Goal: Task Accomplishment & Management: Use online tool/utility

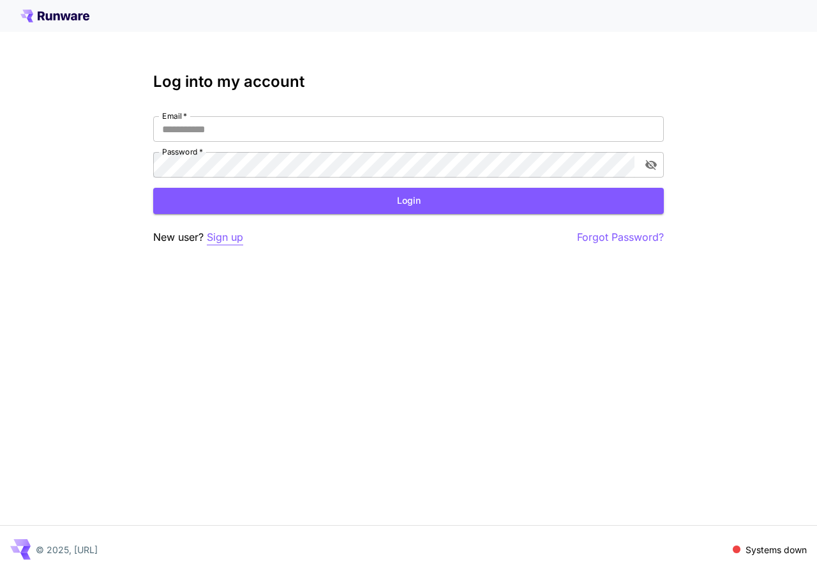
click at [220, 232] on p "Sign up" at bounding box center [225, 237] width 36 height 16
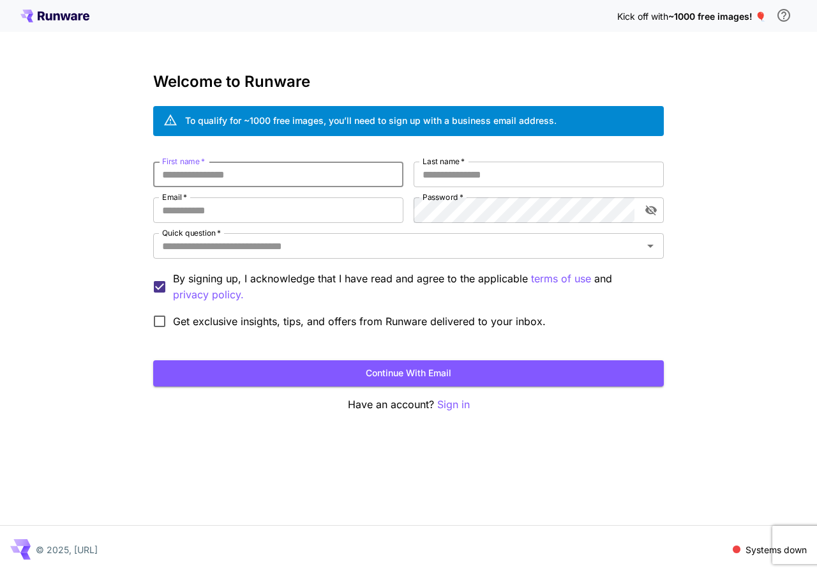
click at [252, 170] on input "First name   *" at bounding box center [278, 174] width 250 height 26
paste input "**********"
type input "**********"
click at [278, 204] on input "Email   *" at bounding box center [278, 210] width 250 height 26
paste input "**********"
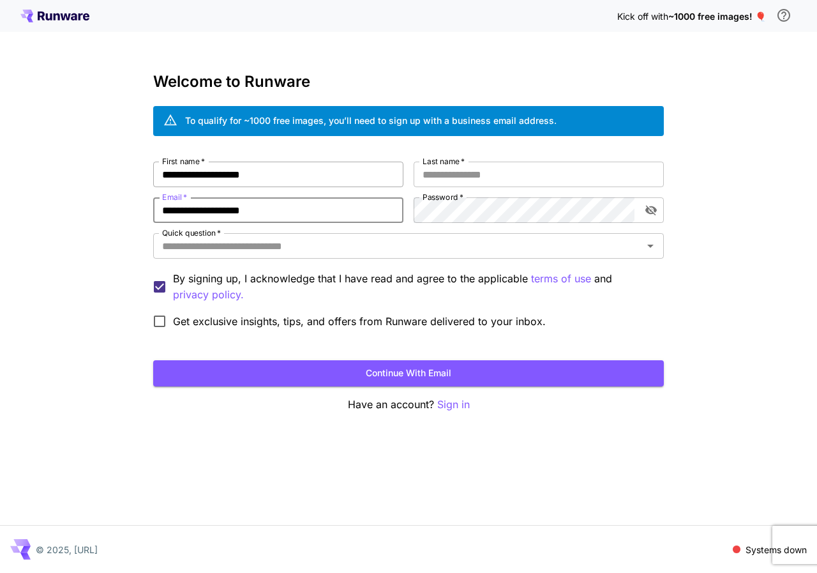
type input "**********"
click at [312, 177] on input "**********" at bounding box center [278, 174] width 250 height 26
type input "******"
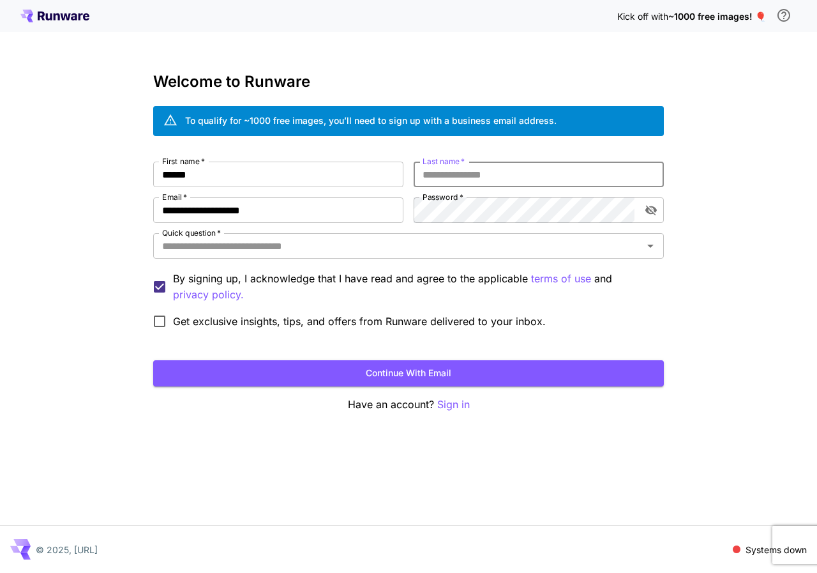
click at [440, 175] on input "Last name   *" at bounding box center [539, 174] width 250 height 26
type input "******"
click at [652, 207] on icon "toggle password visibility" at bounding box center [650, 211] width 11 height 10
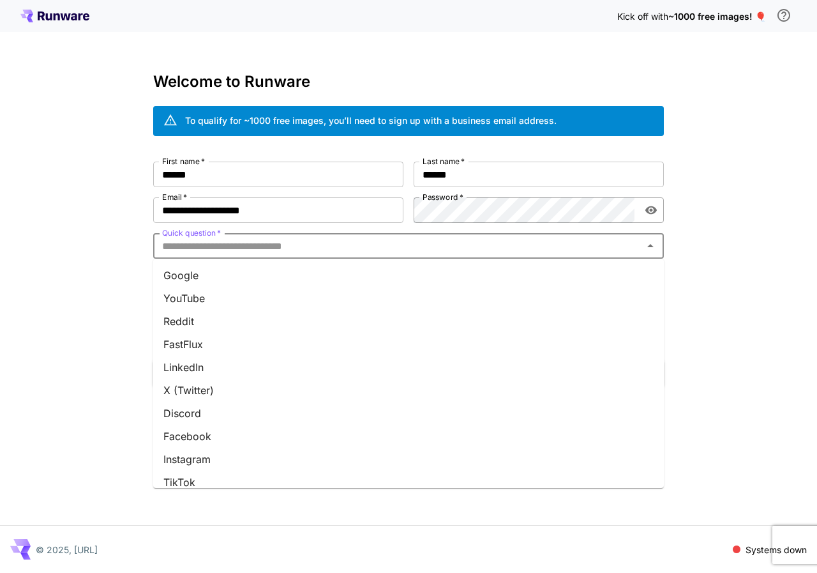
click at [220, 253] on input "Quick question   *" at bounding box center [398, 246] width 482 height 18
click at [212, 275] on li "Google" at bounding box center [408, 275] width 511 height 23
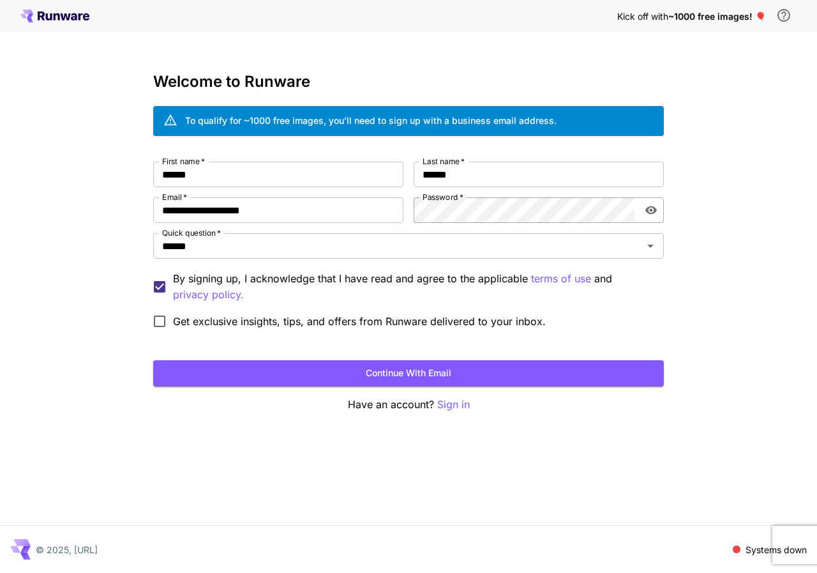
click at [182, 317] on span "Get exclusive insights, tips, and offers from Runware delivered to your inbox." at bounding box center [359, 320] width 373 height 15
click at [243, 364] on button "Continue with email" at bounding box center [408, 373] width 511 height 26
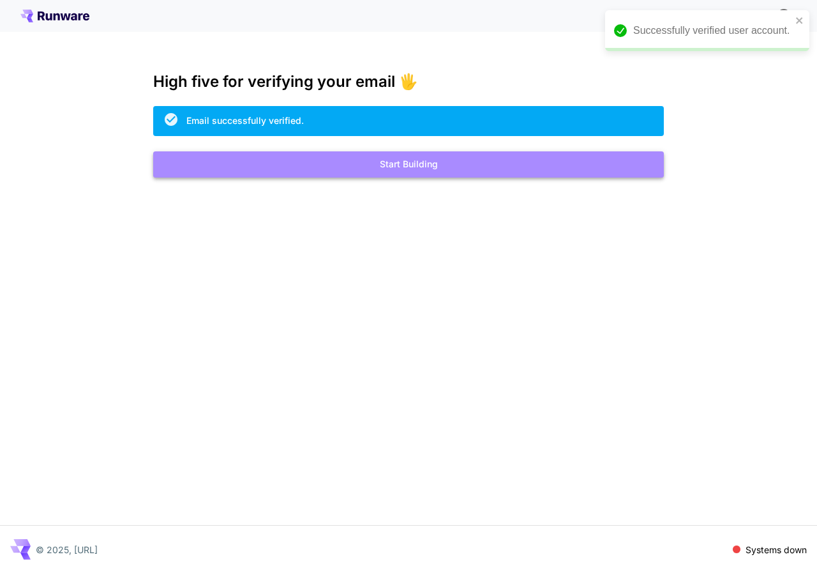
click at [468, 174] on button "Start Building" at bounding box center [408, 164] width 511 height 26
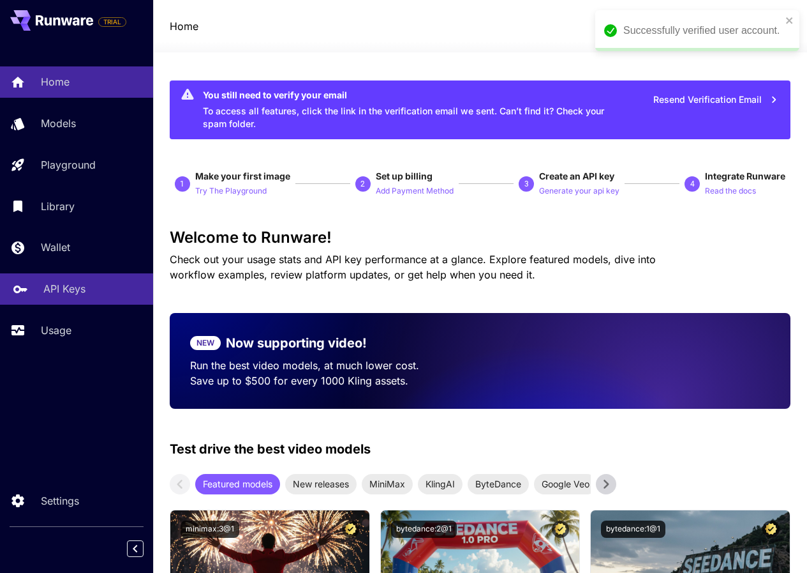
click at [73, 282] on p "API Keys" at bounding box center [64, 288] width 42 height 15
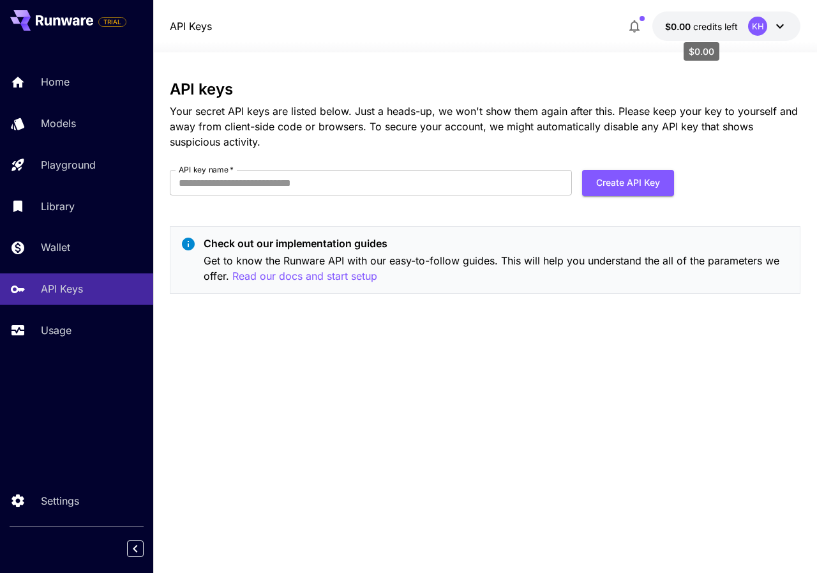
click at [726, 30] on span "credits left" at bounding box center [715, 26] width 45 height 11
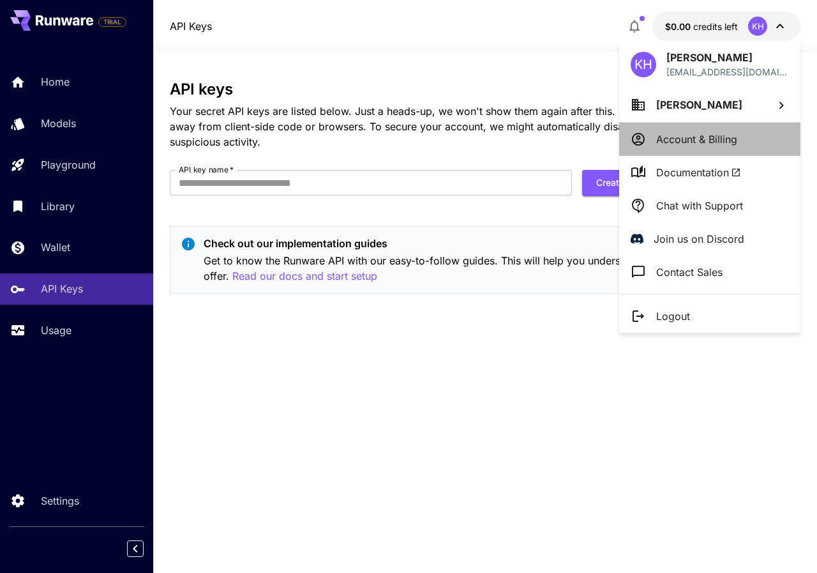
click at [718, 135] on p "Account & Billing" at bounding box center [696, 138] width 81 height 15
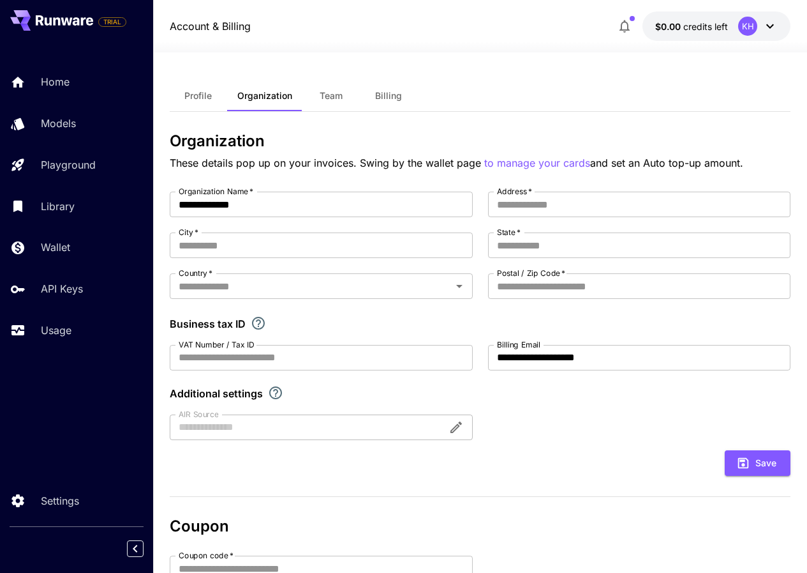
click at [394, 96] on span "Billing" at bounding box center [388, 95] width 27 height 11
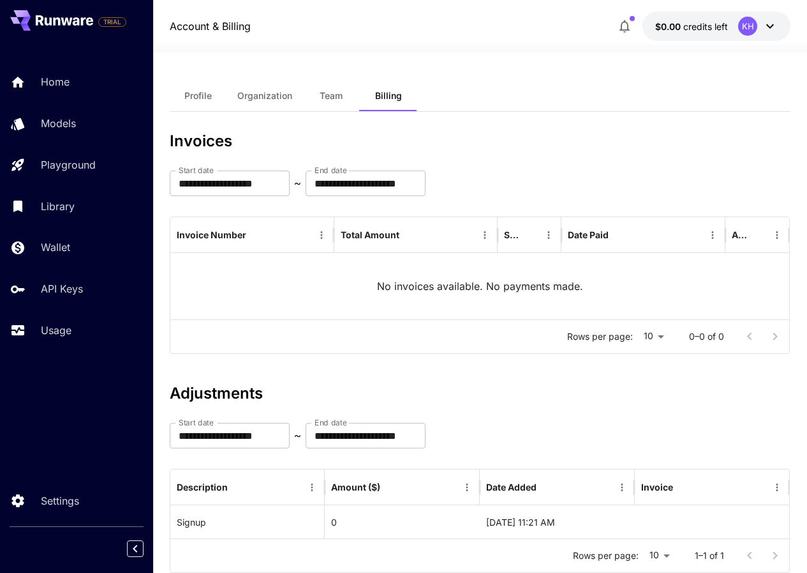
click at [184, 102] on button "Profile" at bounding box center [198, 95] width 57 height 31
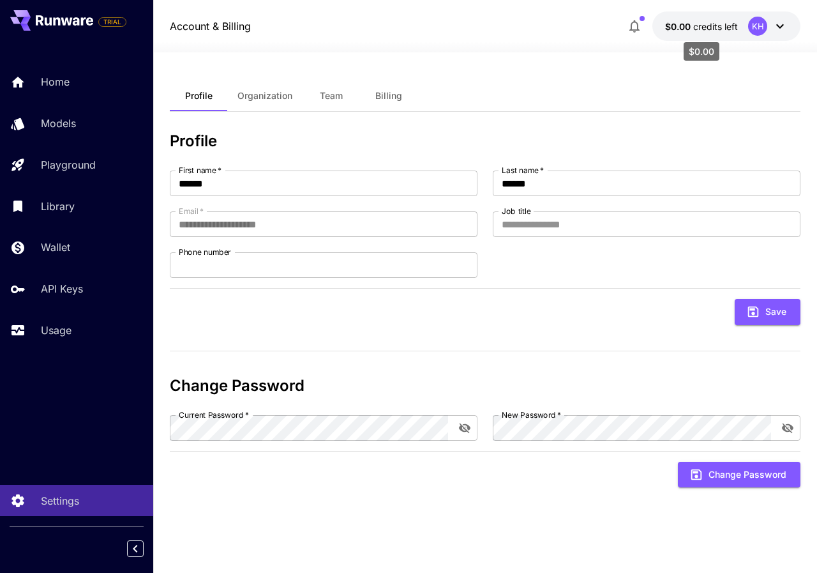
click at [721, 21] on span "credits left" at bounding box center [715, 26] width 45 height 11
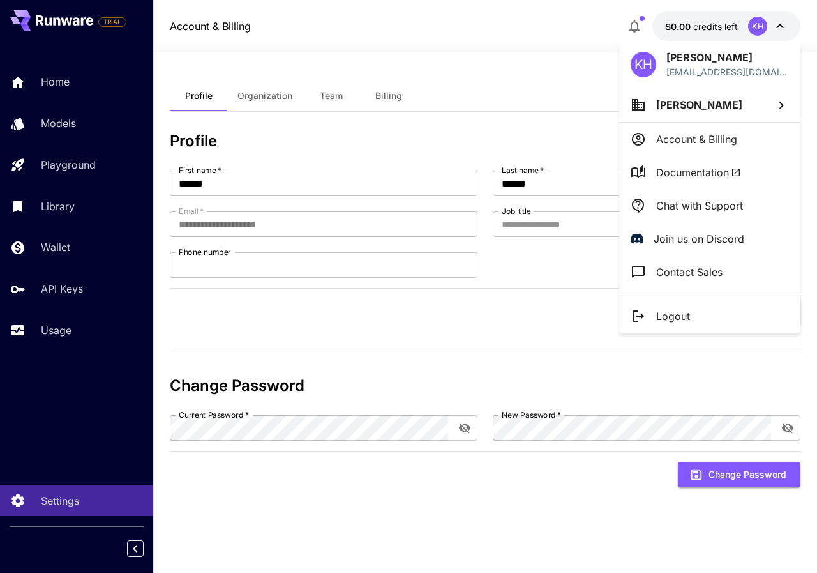
click at [703, 144] on p "Account & Billing" at bounding box center [696, 138] width 81 height 15
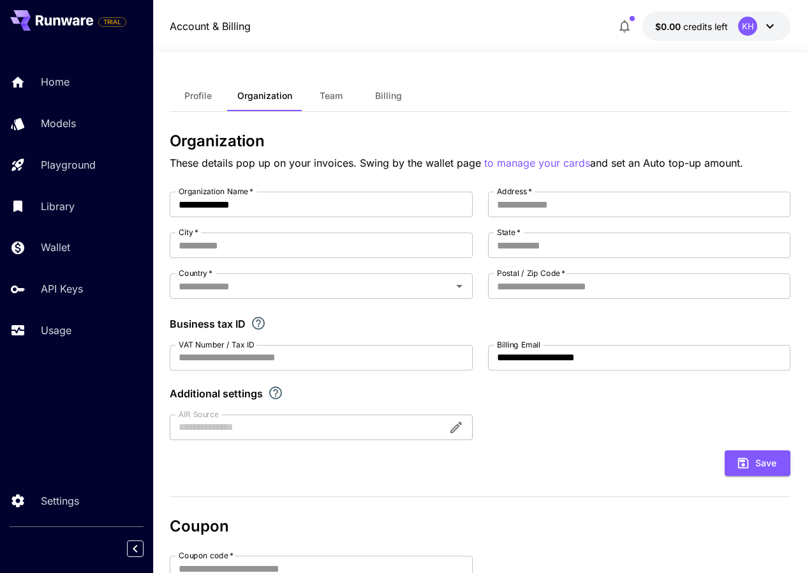
click at [386, 95] on span "Billing" at bounding box center [388, 95] width 27 height 11
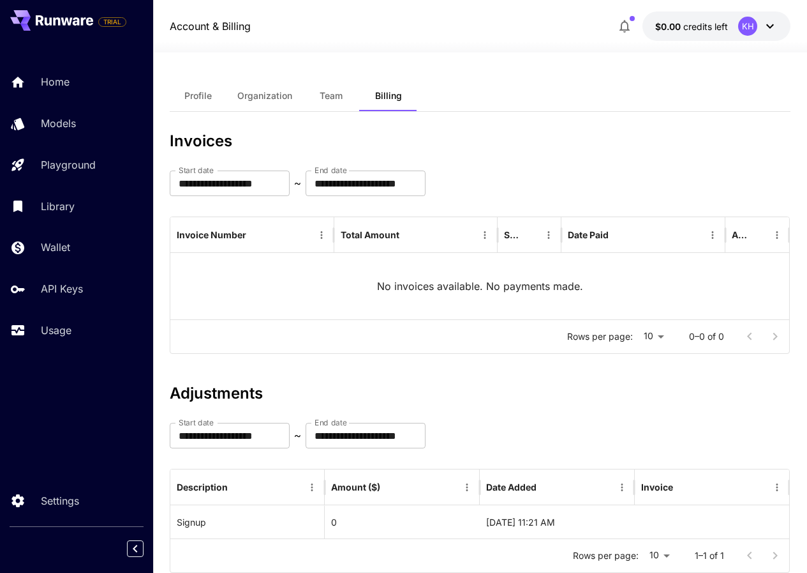
click at [348, 91] on button "Team" at bounding box center [331, 95] width 57 height 31
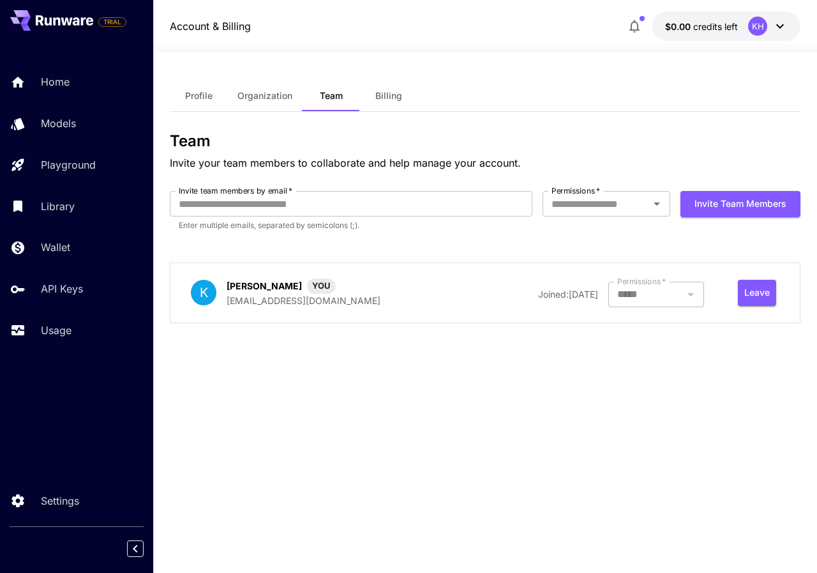
click at [269, 91] on span "Organization" at bounding box center [264, 95] width 55 height 11
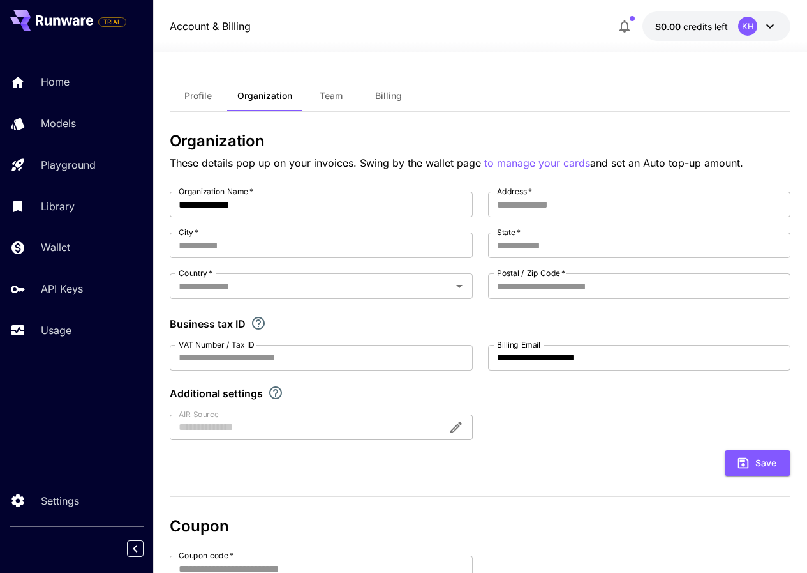
click at [185, 112] on div "**********" at bounding box center [481, 415] width 622 height 671
click at [191, 105] on button "Profile" at bounding box center [198, 95] width 57 height 31
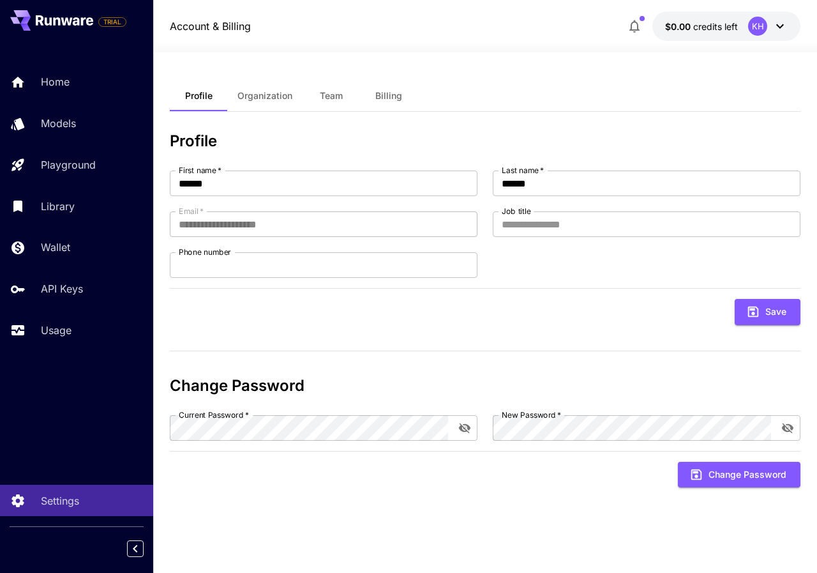
click at [760, 25] on div "KH" at bounding box center [757, 26] width 19 height 19
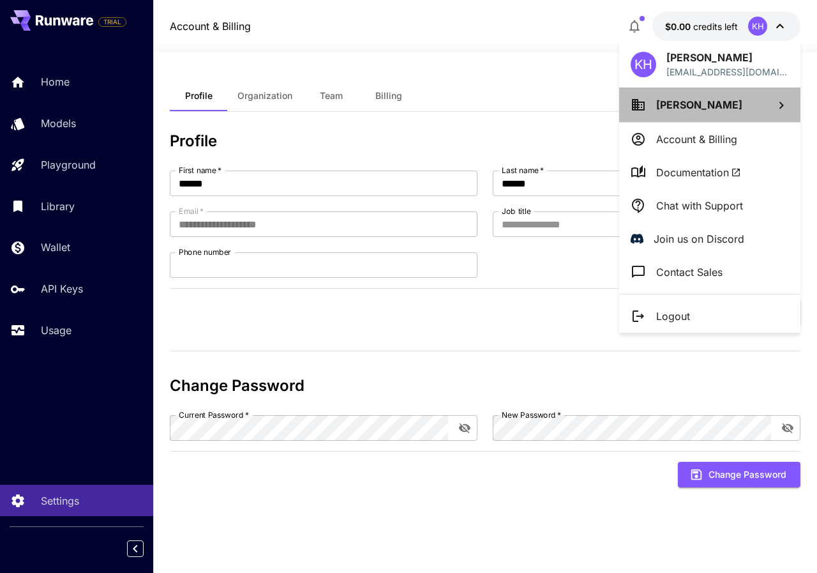
click at [703, 97] on p "Khalid Hassan" at bounding box center [699, 104] width 86 height 15
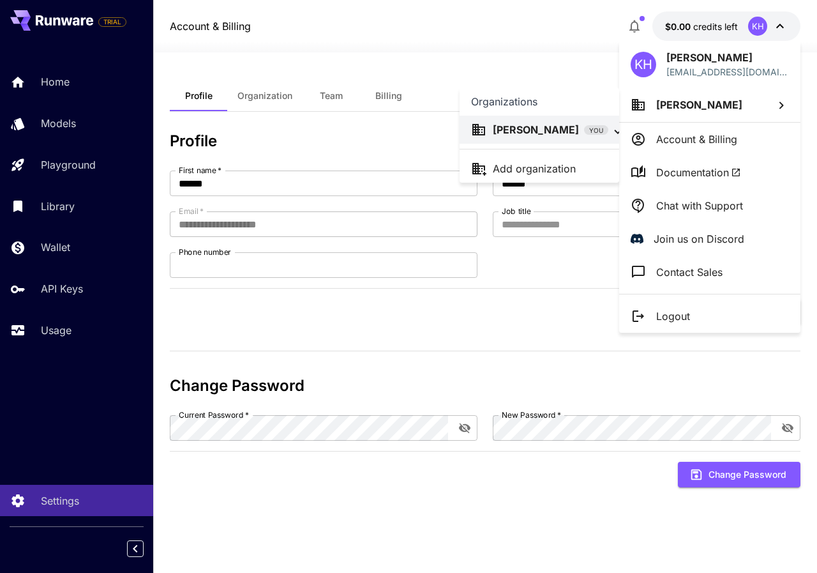
click at [682, 52] on div at bounding box center [408, 286] width 817 height 573
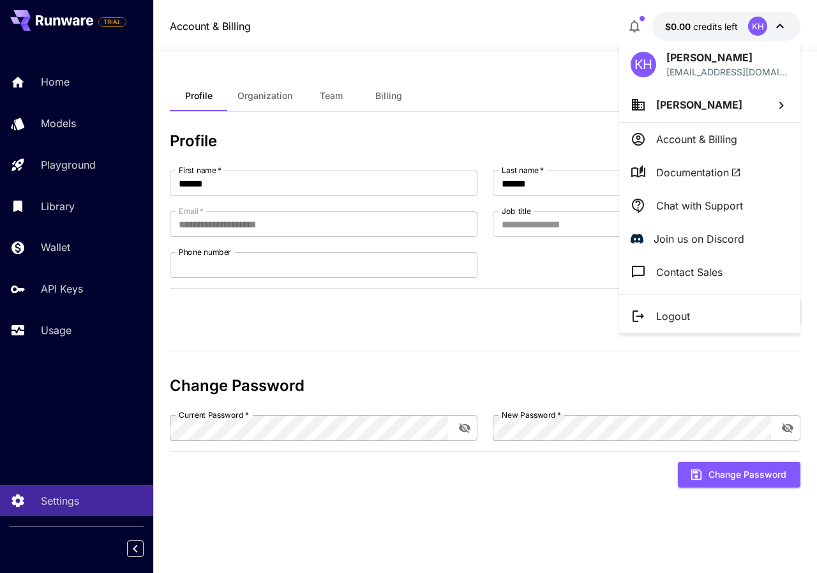
click at [682, 36] on div at bounding box center [408, 286] width 817 height 573
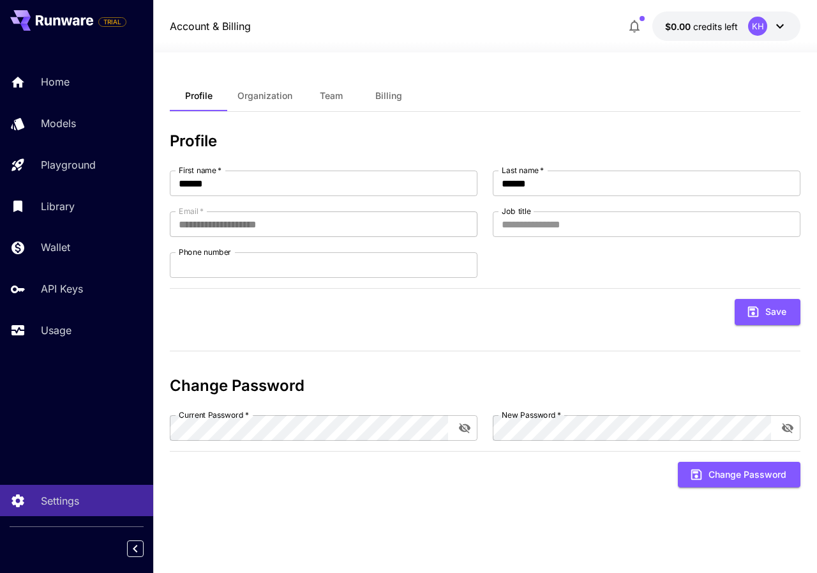
click at [683, 32] on body "**********" at bounding box center [408, 286] width 817 height 573
click at [684, 27] on span "$0.00" at bounding box center [679, 26] width 28 height 11
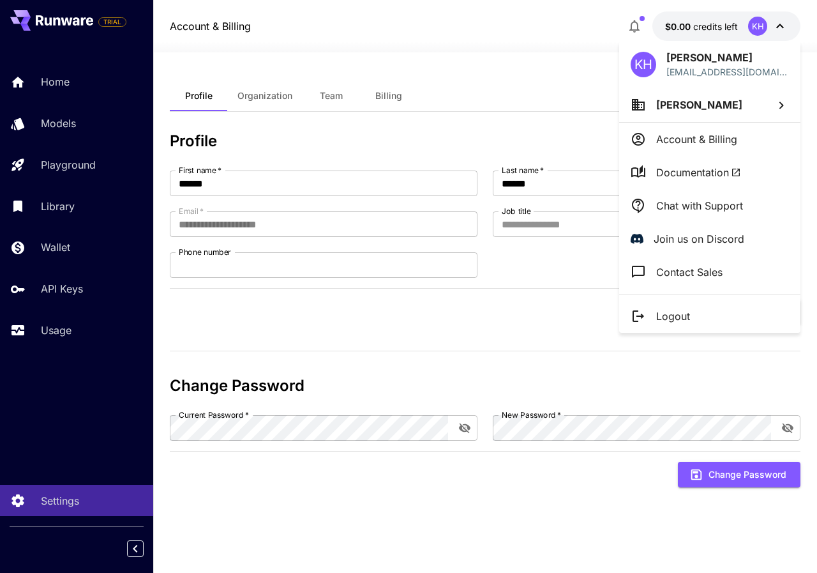
click at [716, 144] on p "Account & Billing" at bounding box center [696, 138] width 81 height 15
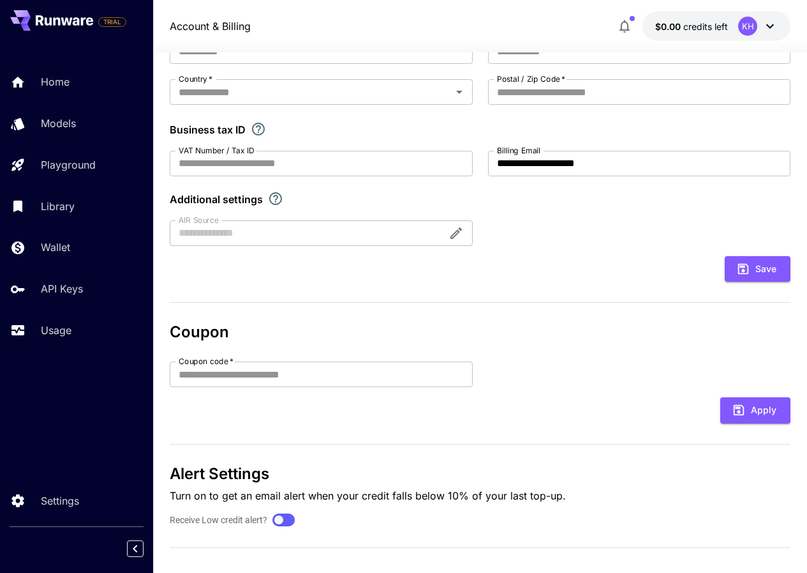
scroll to position [207, 0]
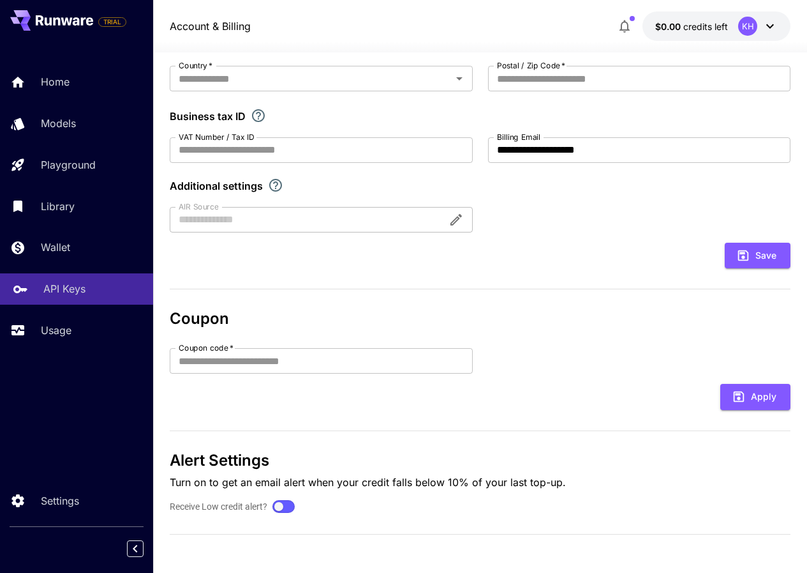
click at [93, 288] on div "API Keys" at bounding box center [93, 288] width 100 height 15
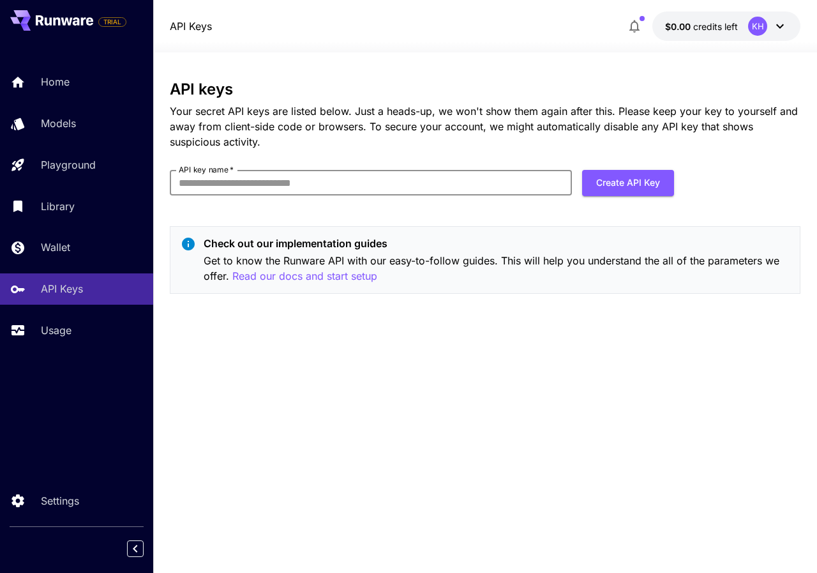
click at [311, 190] on input "API key name   *" at bounding box center [371, 183] width 402 height 26
type input "******"
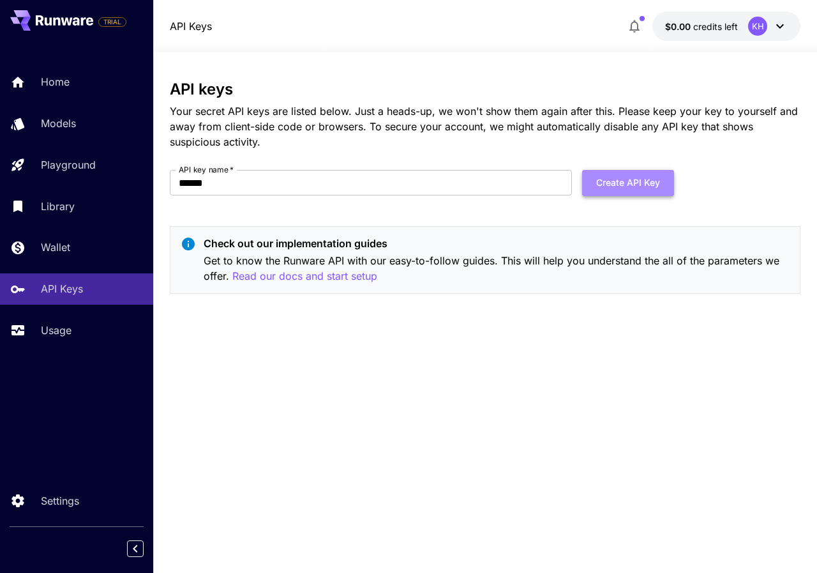
click at [599, 187] on button "Create API Key" at bounding box center [628, 183] width 92 height 26
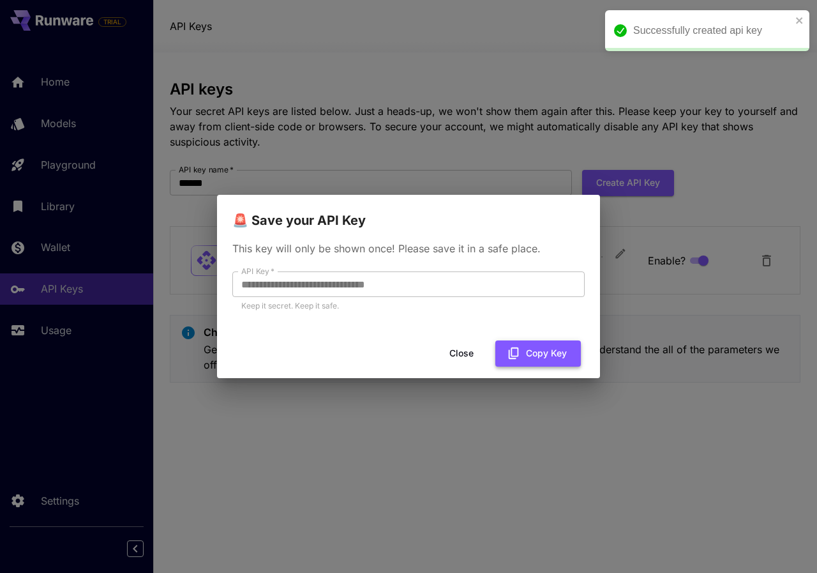
click at [528, 356] on button "Copy Key" at bounding box center [538, 353] width 86 height 26
click at [481, 352] on button "Close" at bounding box center [471, 353] width 57 height 26
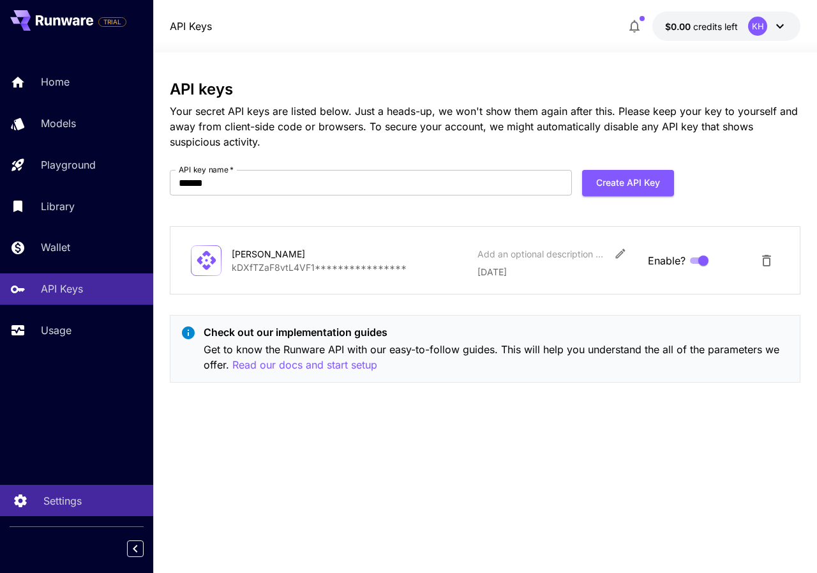
click at [54, 502] on p "Settings" at bounding box center [62, 500] width 38 height 15
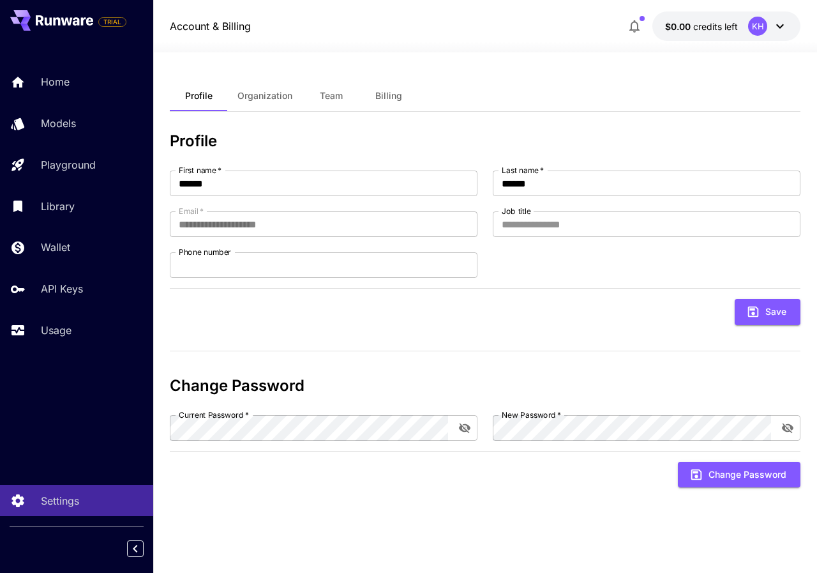
click at [369, 91] on button "Billing" at bounding box center [388, 95] width 57 height 31
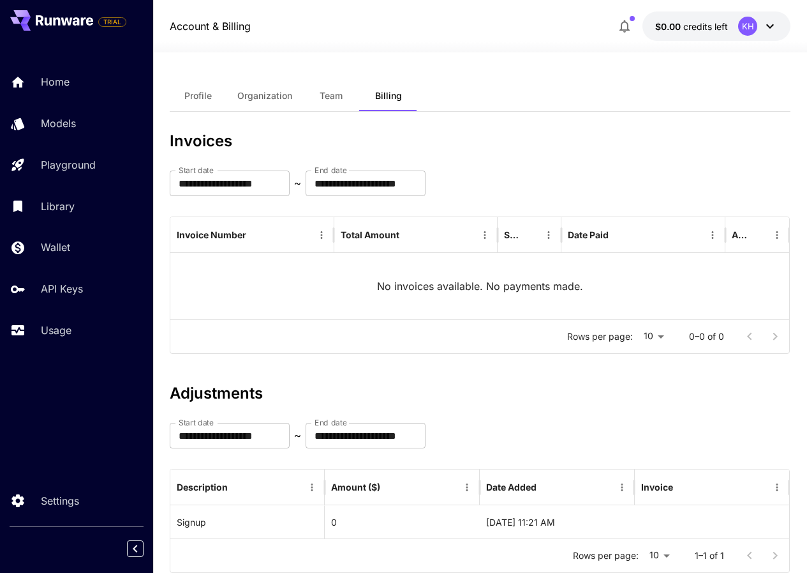
click at [773, 26] on icon at bounding box center [771, 26] width 8 height 4
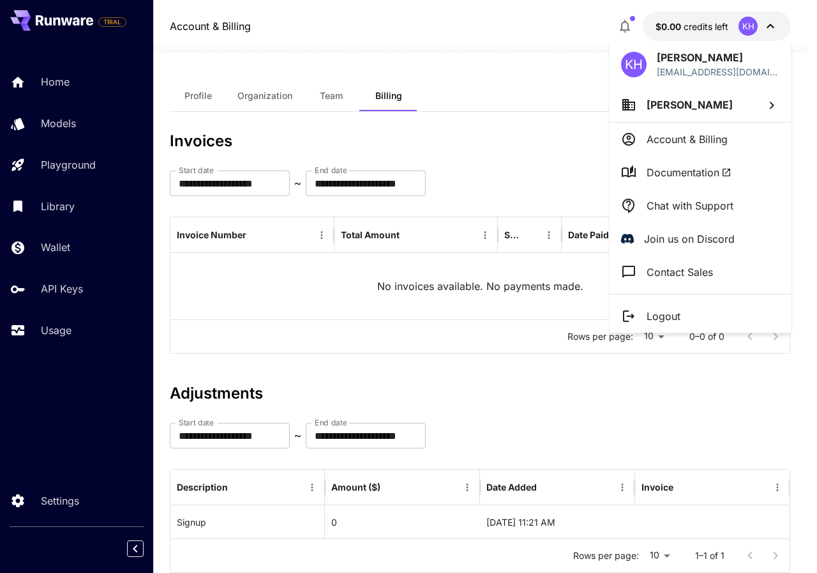
click at [765, 24] on div at bounding box center [408, 286] width 817 height 573
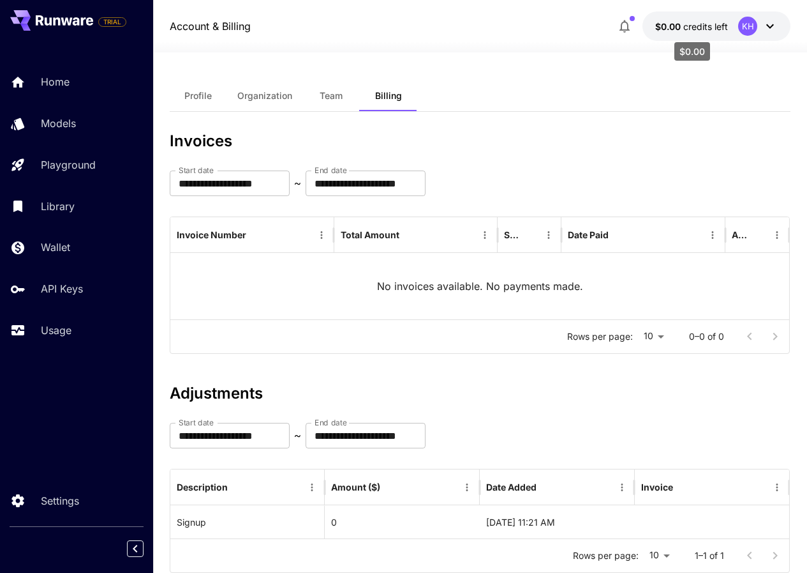
click at [714, 21] on span "credits left" at bounding box center [706, 26] width 45 height 11
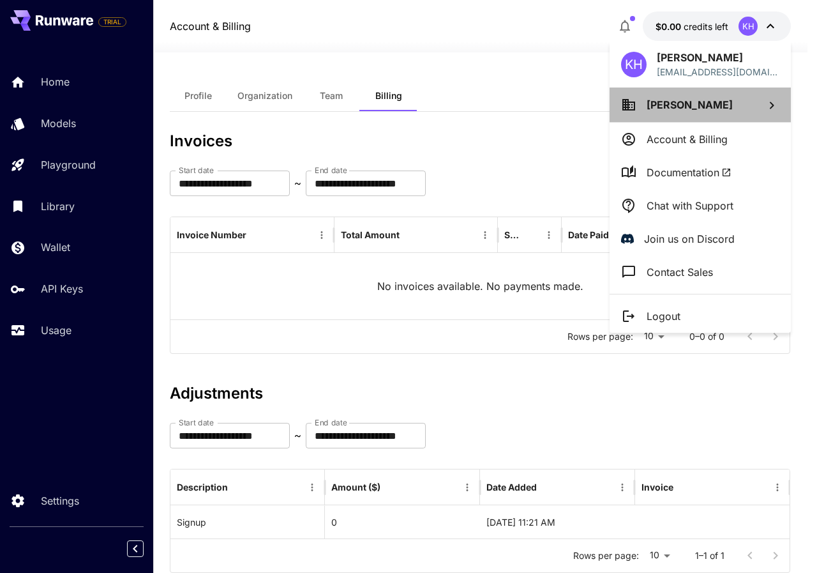
click at [687, 99] on span "Khalid Hassan" at bounding box center [690, 104] width 86 height 13
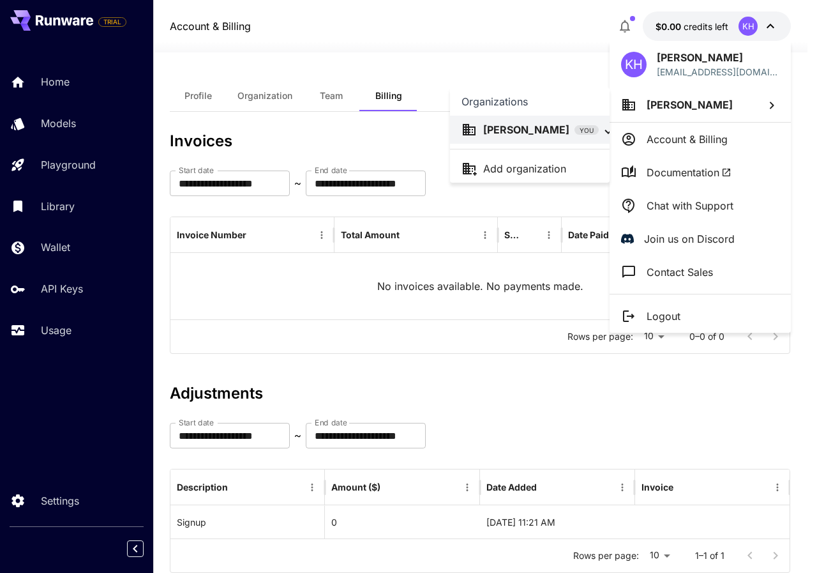
click at [490, 43] on div at bounding box center [408, 286] width 817 height 573
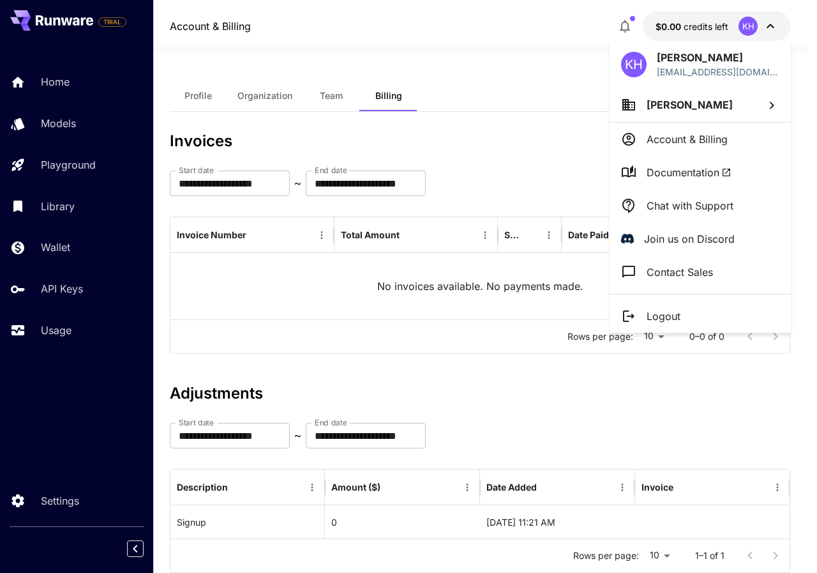
click at [40, 334] on div at bounding box center [408, 286] width 817 height 573
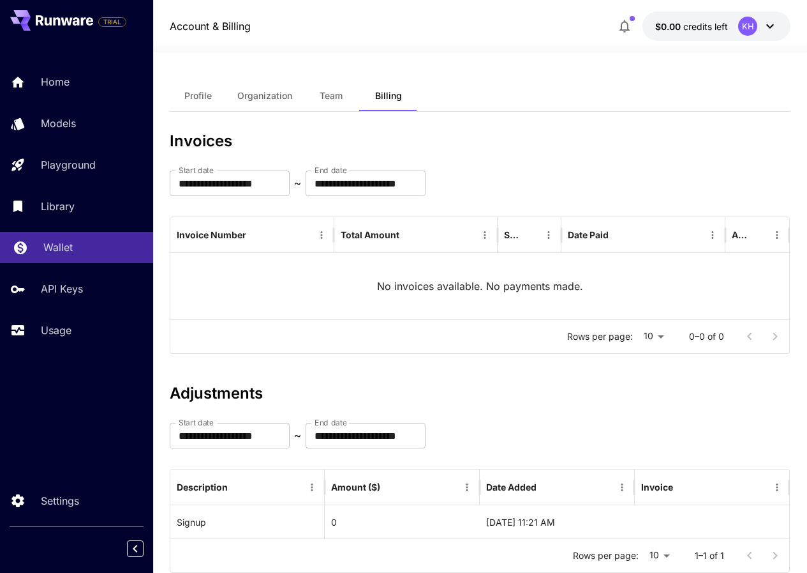
click at [64, 237] on link "Wallet" at bounding box center [76, 247] width 153 height 31
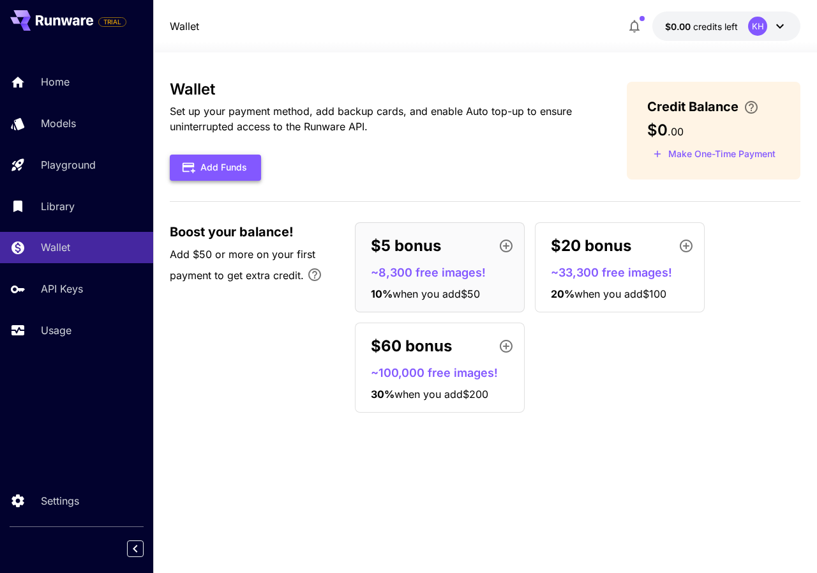
click at [236, 172] on button "Add Funds" at bounding box center [215, 167] width 91 height 26
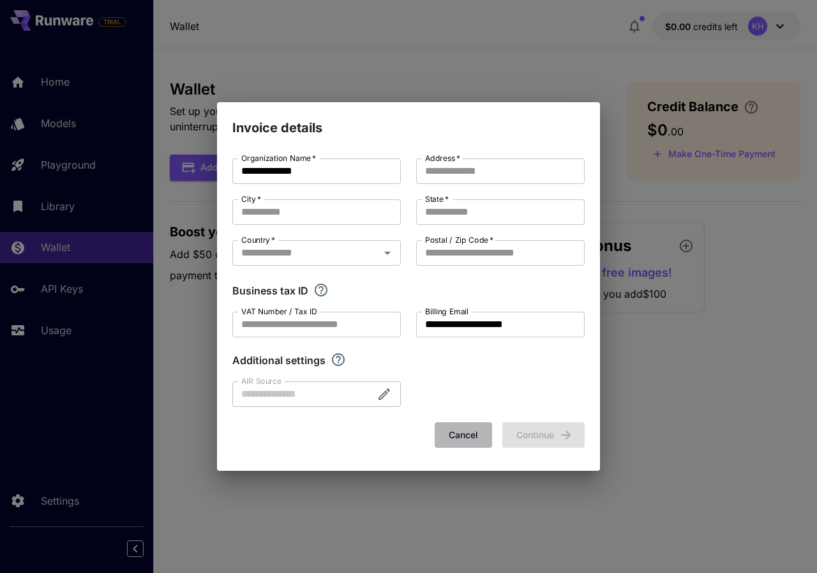
click at [456, 433] on button "Cancel" at bounding box center [463, 435] width 57 height 26
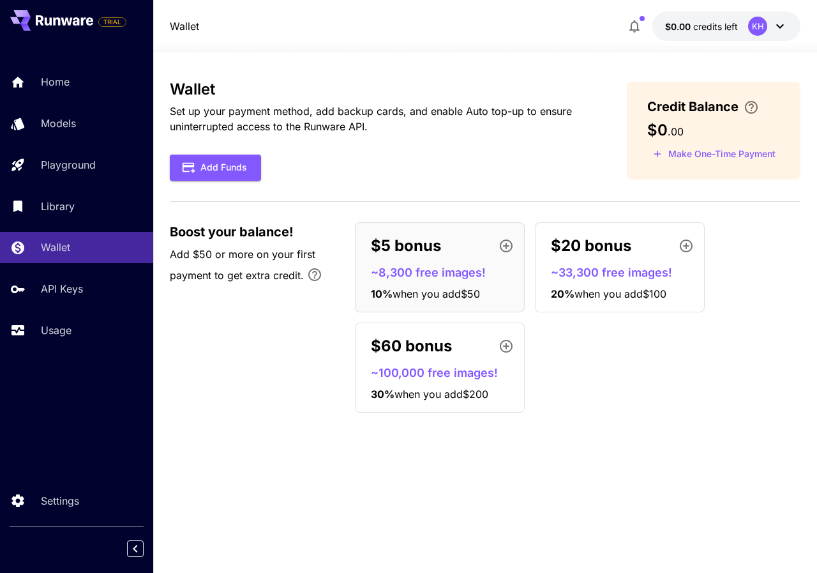
click at [257, 403] on div "Boost your balance! Add $50 or more on your first payment to get extra credit. …" at bounding box center [485, 317] width 631 height 190
click at [471, 498] on div "Wallet Set up your payment method, add backup cards, and enable Auto top-up to …" at bounding box center [485, 312] width 631 height 464
click at [98, 70] on link "Home" at bounding box center [76, 81] width 153 height 31
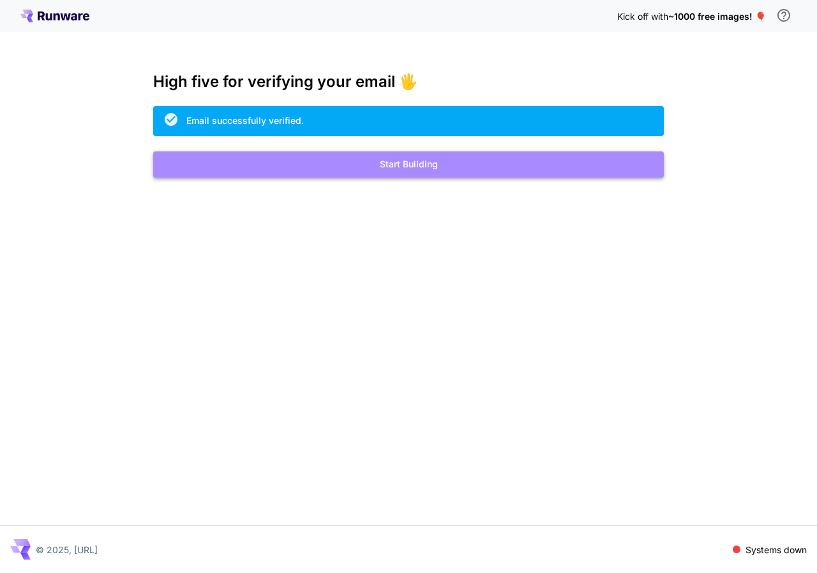
click at [391, 154] on button "Start Building" at bounding box center [408, 164] width 511 height 26
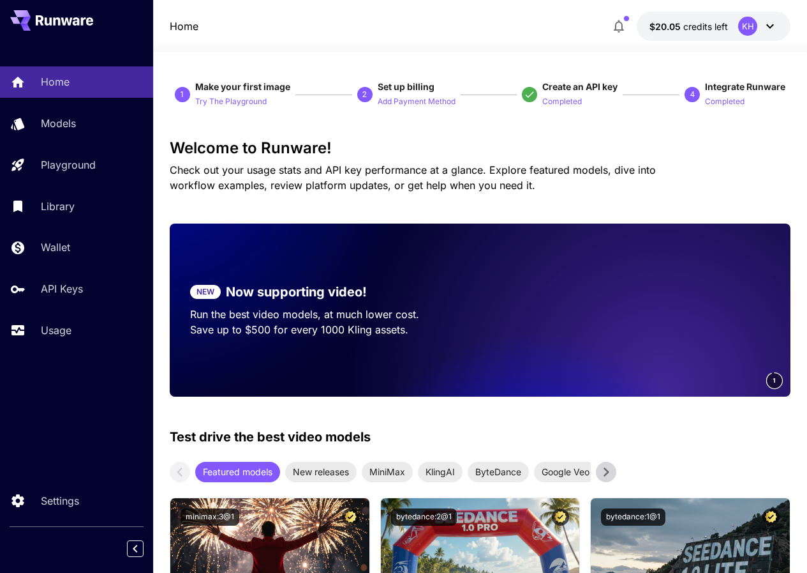
click at [543, 86] on span "Create an API key" at bounding box center [580, 86] width 75 height 11
click at [543, 101] on p "Completed" at bounding box center [563, 102] width 40 height 12
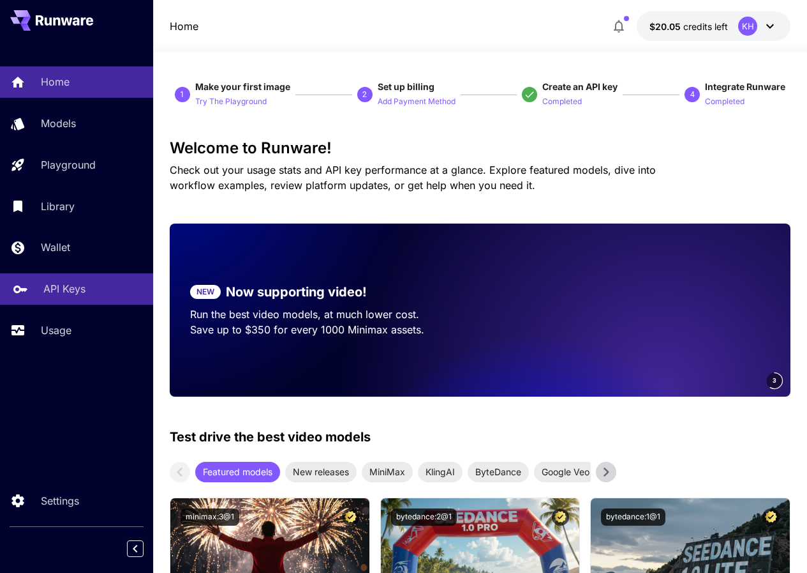
click at [77, 285] on p "API Keys" at bounding box center [64, 288] width 42 height 15
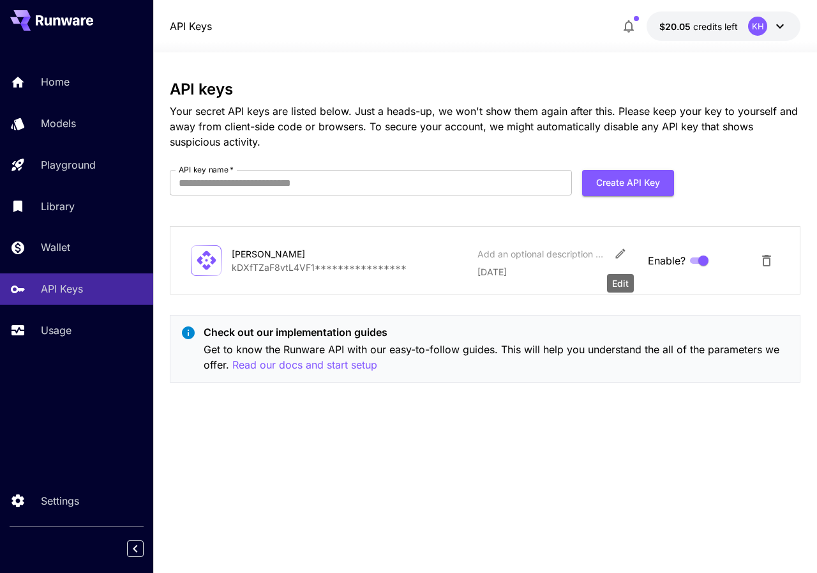
click at [614, 257] on icon "Edit" at bounding box center [620, 253] width 13 height 13
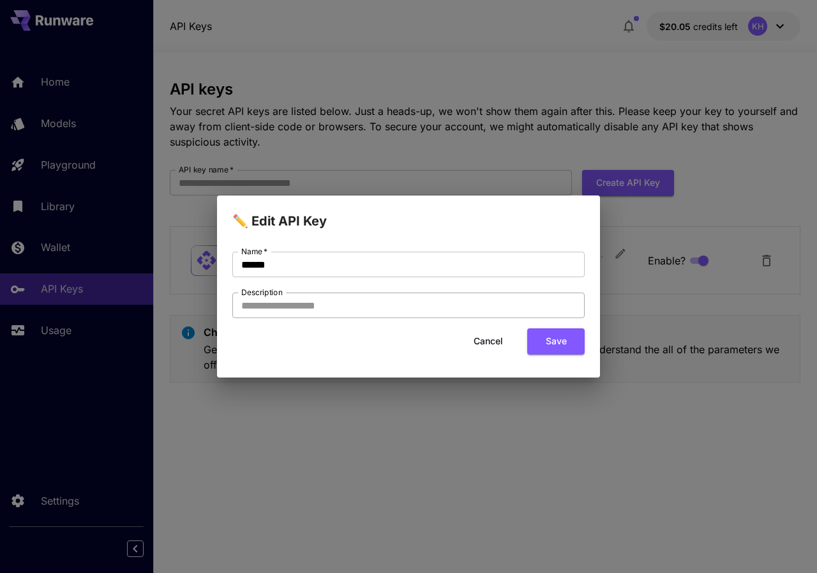
click at [340, 307] on input "Description" at bounding box center [408, 305] width 352 height 26
type input "*****"
click at [547, 342] on button "Save" at bounding box center [555, 341] width 57 height 26
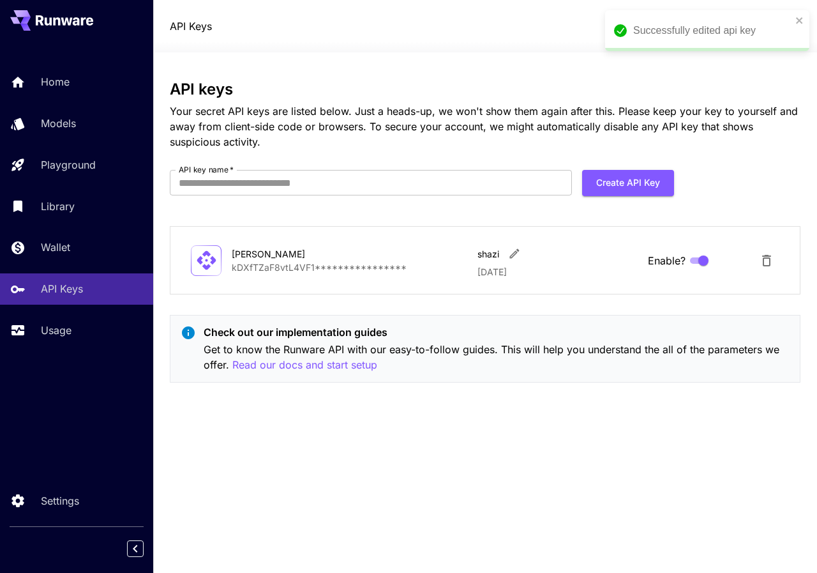
click at [331, 267] on p "**********" at bounding box center [350, 266] width 236 height 13
click at [760, 260] on icon "Delete API Key" at bounding box center [766, 260] width 15 height 15
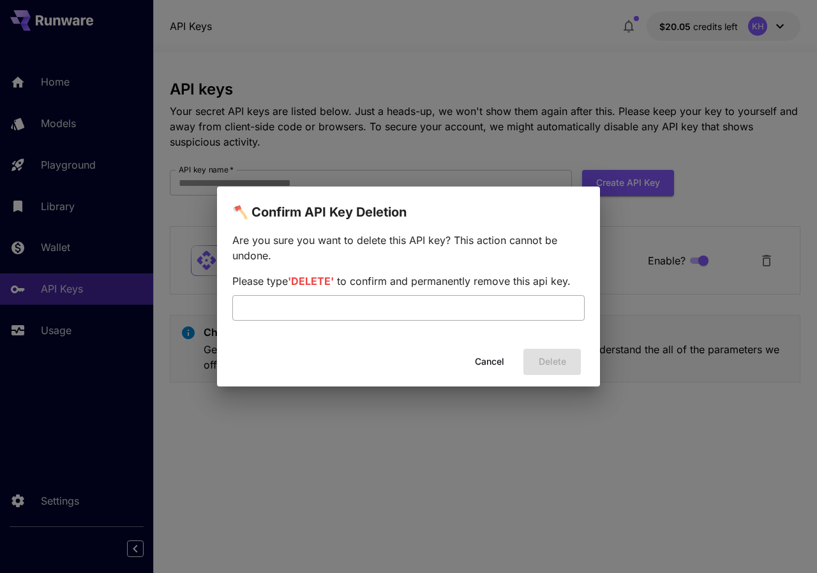
click at [516, 306] on input "text" at bounding box center [408, 308] width 352 height 26
type input "******"
click at [534, 363] on button "Delete" at bounding box center [551, 361] width 57 height 26
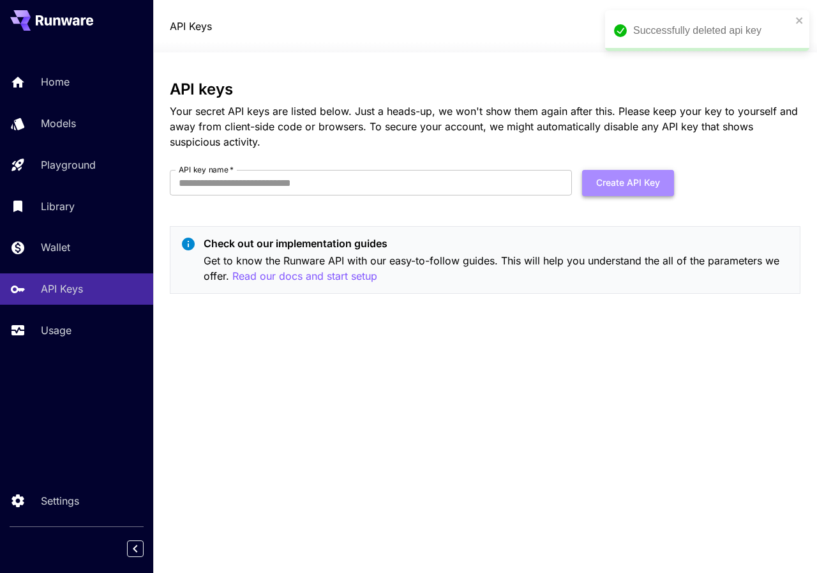
click at [618, 182] on button "Create API Key" at bounding box center [628, 183] width 92 height 26
click at [343, 176] on input "API key name   *" at bounding box center [371, 183] width 402 height 26
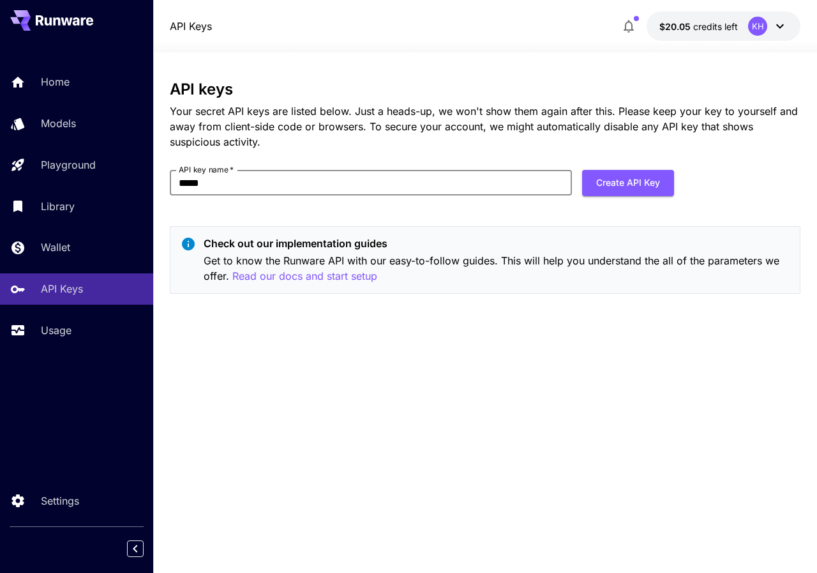
type input "*****"
click at [595, 169] on div "API keys Your secret API keys are listed below. Just a heads-up, we won't show …" at bounding box center [485, 191] width 631 height 223
click at [594, 174] on button "Create API Key" at bounding box center [628, 183] width 92 height 26
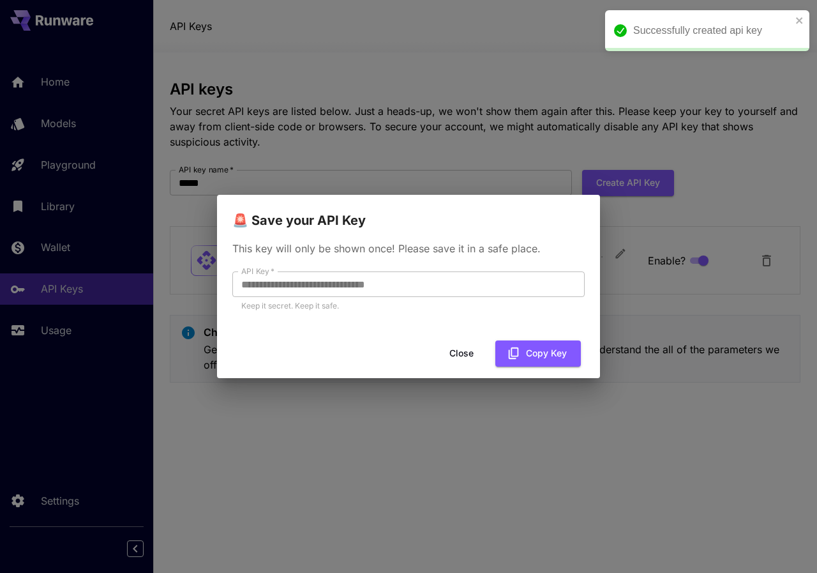
click at [546, 368] on div "Close Copy Key" at bounding box center [408, 353] width 383 height 36
click at [541, 360] on button "Copy Key" at bounding box center [538, 353] width 86 height 26
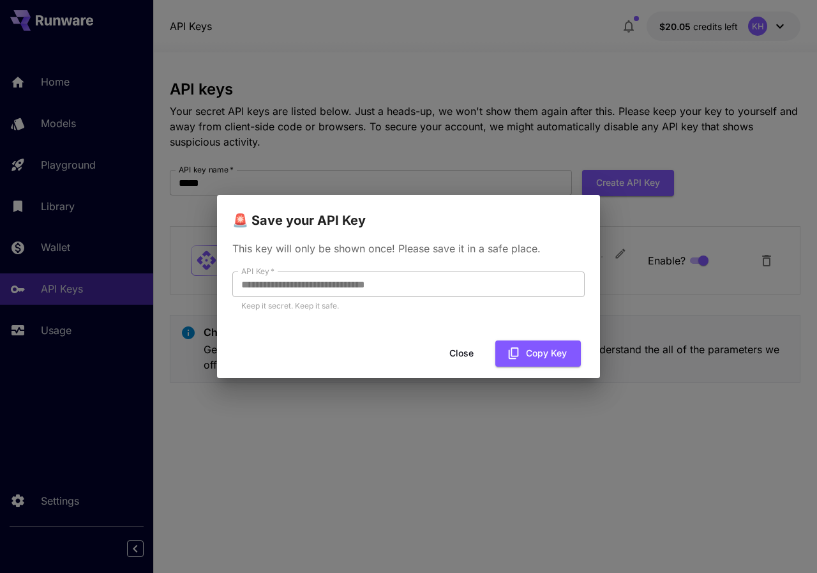
click at [470, 348] on button "Close" at bounding box center [461, 353] width 57 height 26
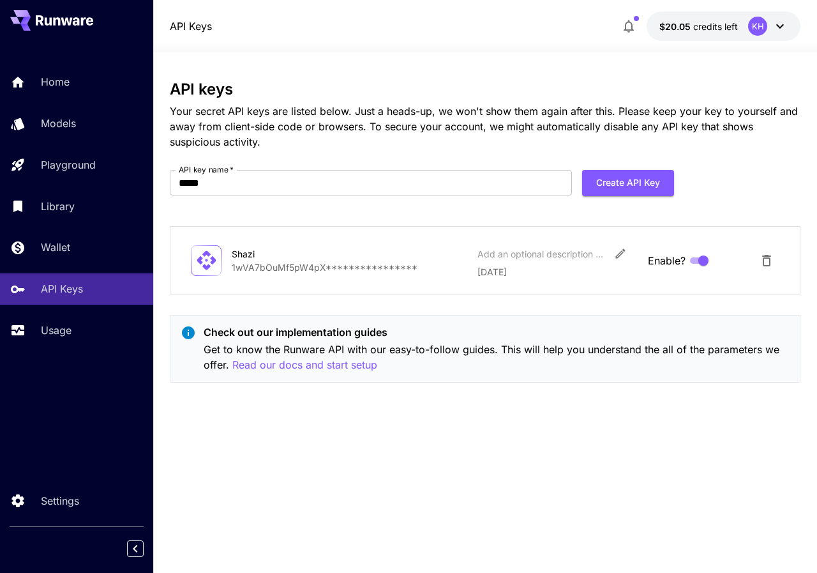
click at [329, 566] on div "**********" at bounding box center [485, 312] width 631 height 520
click at [81, 334] on div "Usage" at bounding box center [93, 329] width 100 height 15
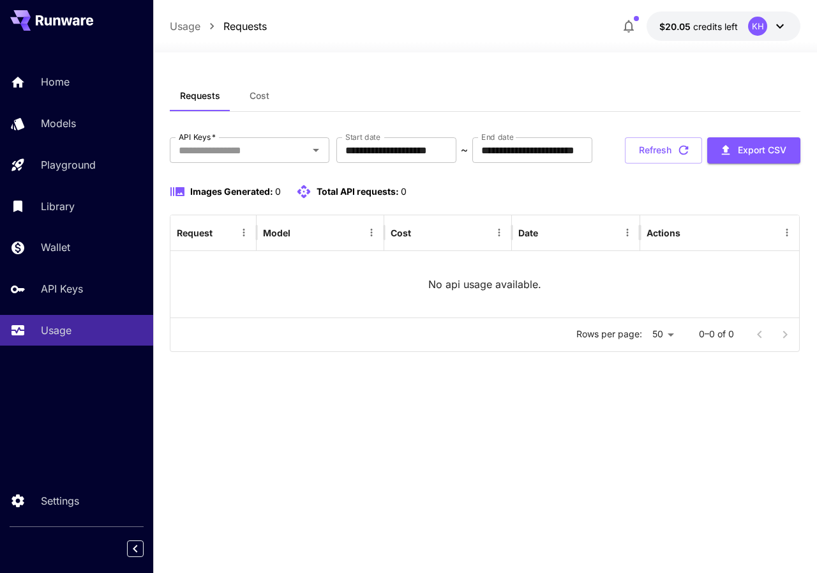
click at [89, 14] on button at bounding box center [51, 20] width 83 height 20
click at [71, 84] on div "Home" at bounding box center [93, 81] width 100 height 15
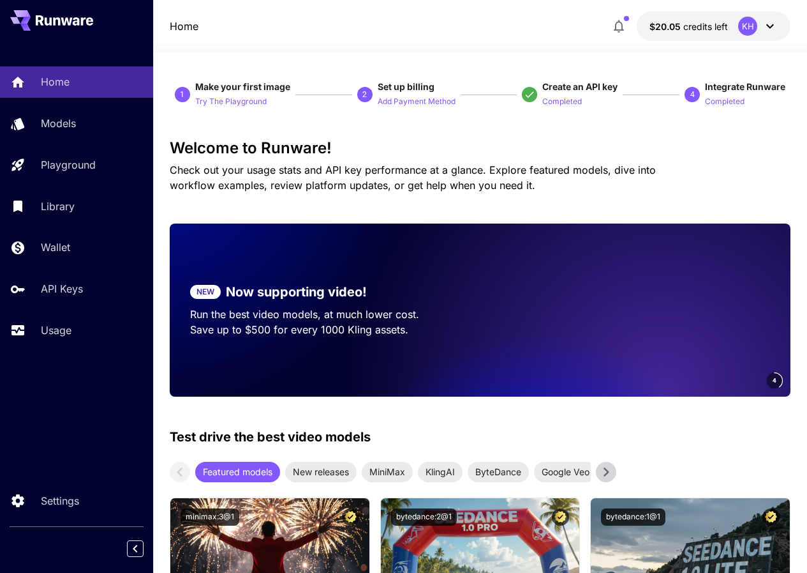
click at [767, 28] on icon at bounding box center [770, 26] width 15 height 15
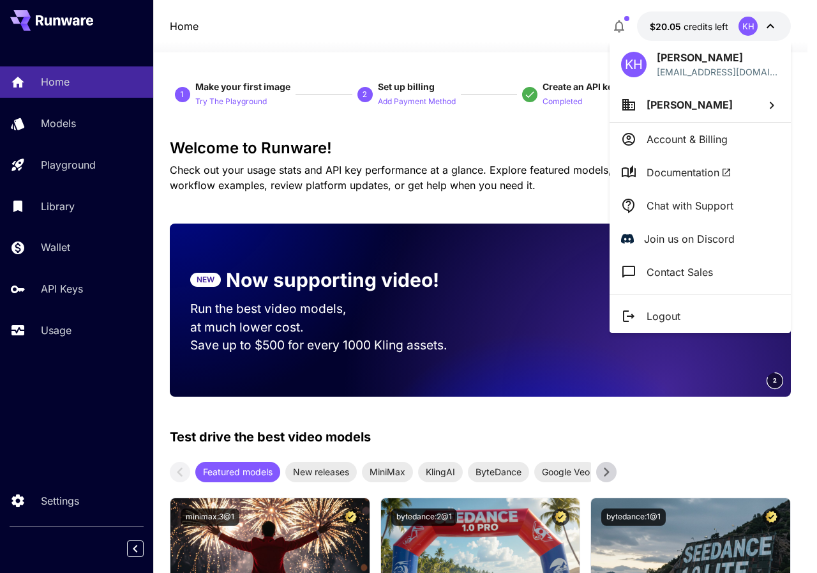
click at [767, 28] on div at bounding box center [408, 286] width 817 height 573
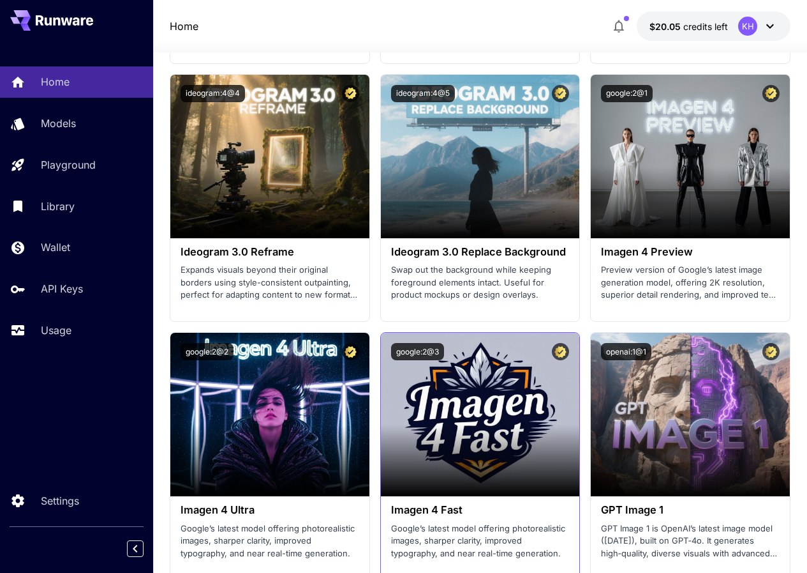
scroll to position [3000, 0]
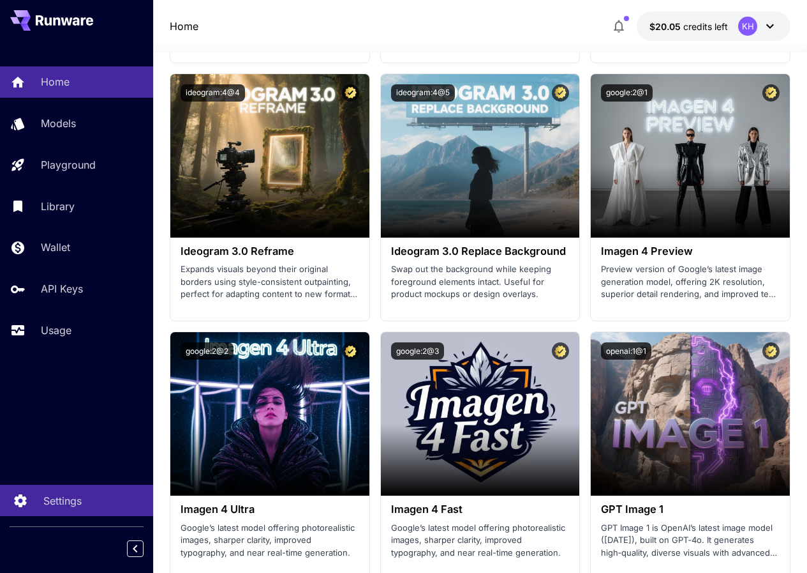
click at [63, 498] on p "Settings" at bounding box center [62, 500] width 38 height 15
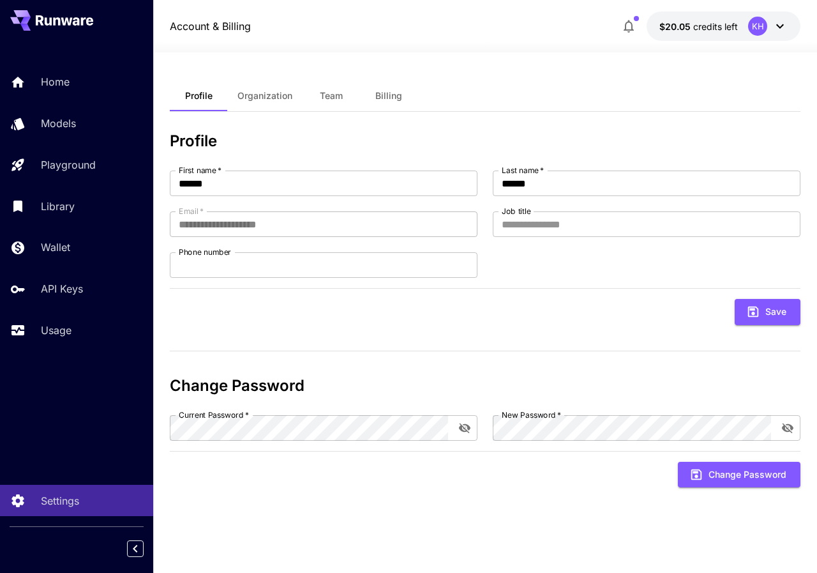
click at [332, 89] on button "Team" at bounding box center [331, 95] width 57 height 31
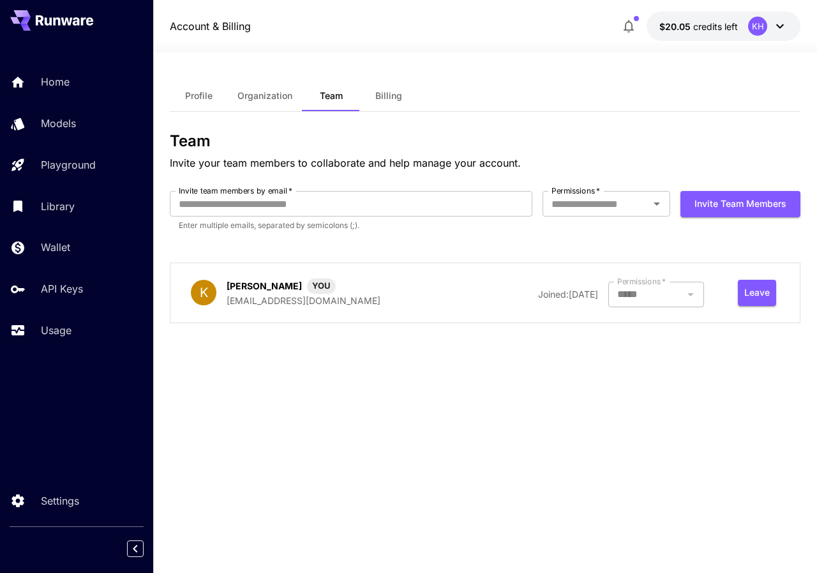
click at [390, 96] on span "Billing" at bounding box center [388, 95] width 27 height 11
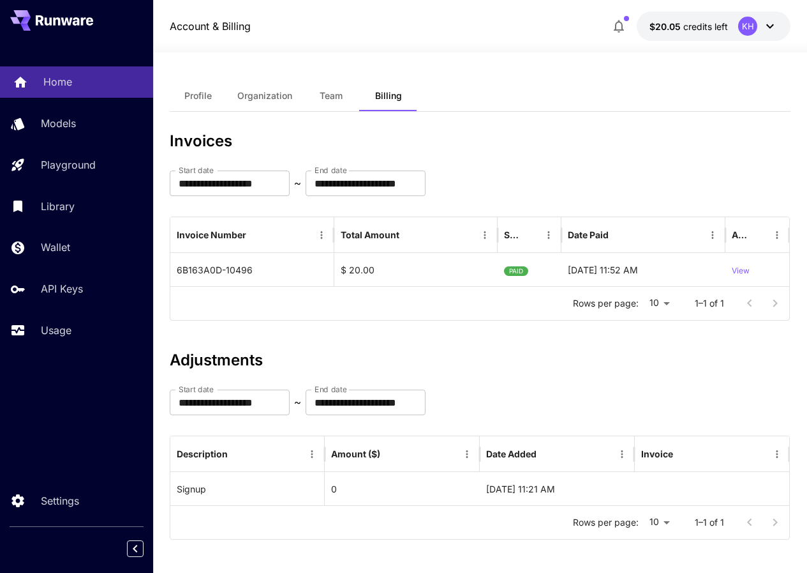
click at [86, 80] on div "Home" at bounding box center [93, 81] width 100 height 15
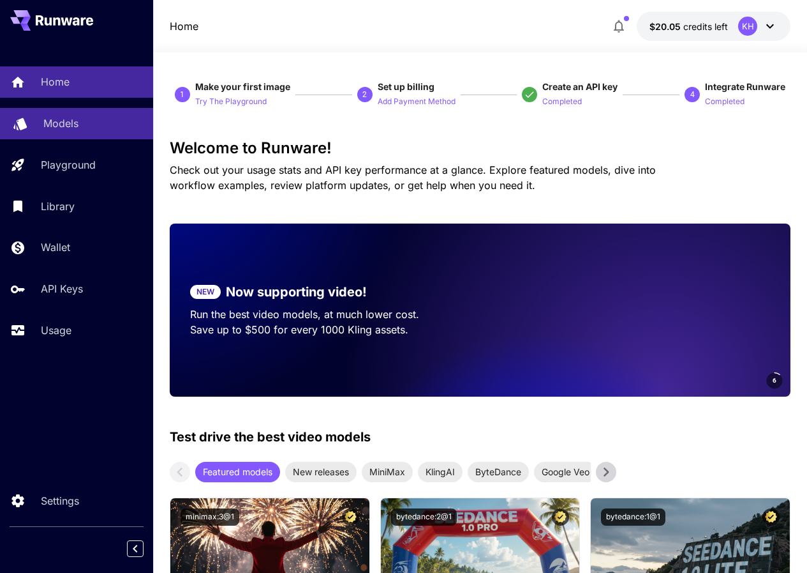
click at [84, 116] on div "Models" at bounding box center [93, 123] width 100 height 15
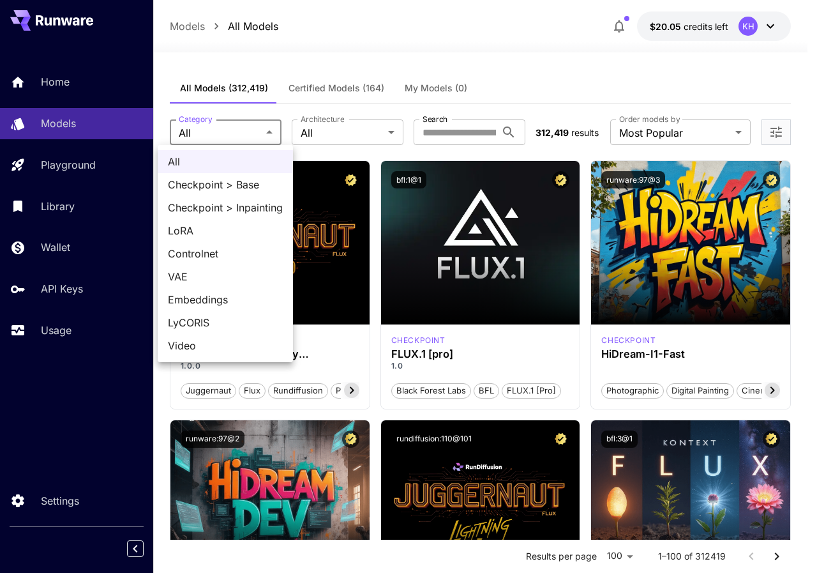
click at [246, 124] on div at bounding box center [408, 286] width 817 height 573
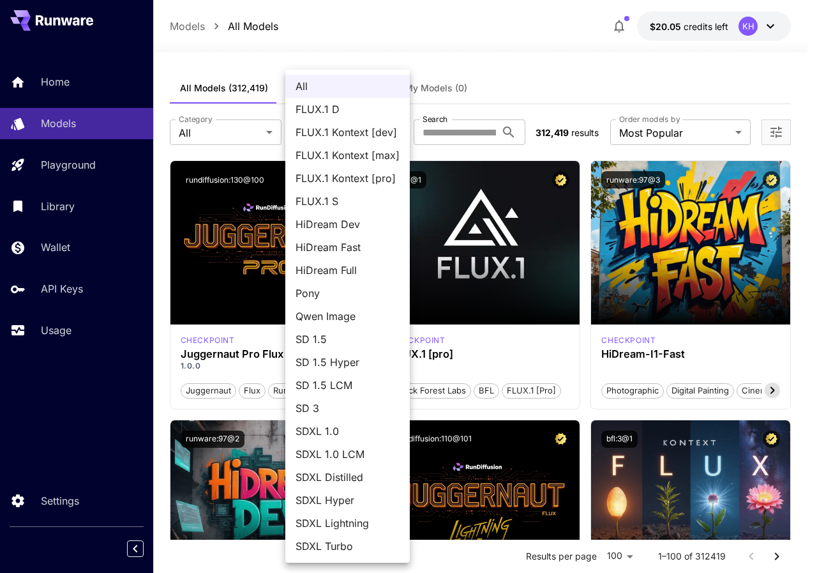
click at [622, 49] on div at bounding box center [408, 286] width 817 height 573
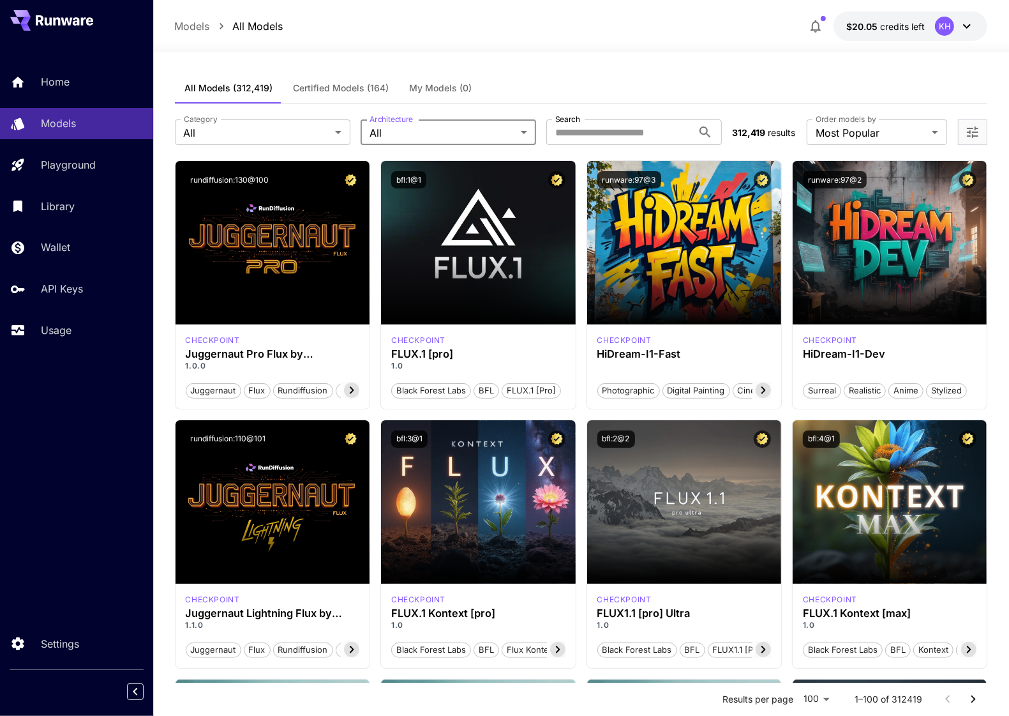
click at [73, 315] on div "Home Models Playground Library Wallet API Keys Usage" at bounding box center [76, 205] width 153 height 279
click at [70, 326] on p "Usage" at bounding box center [58, 329] width 31 height 15
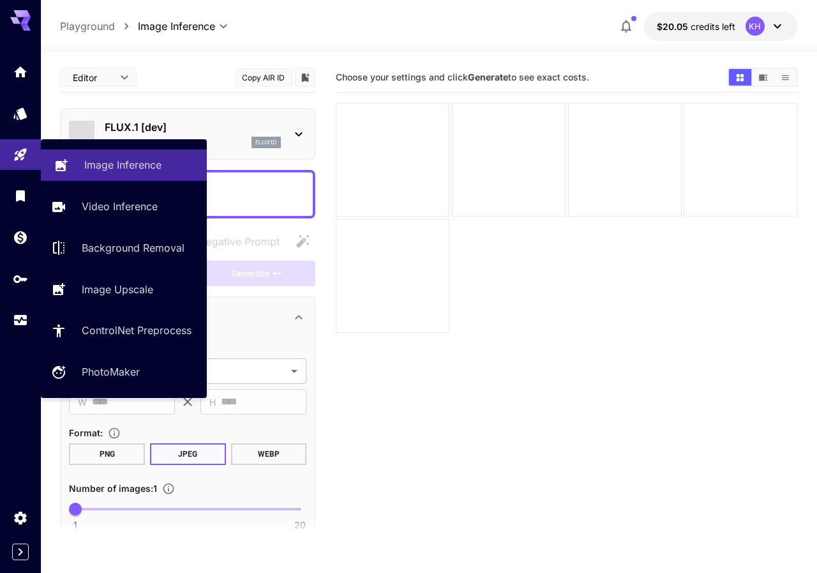
click at [132, 166] on p "Image Inference" at bounding box center [122, 164] width 77 height 15
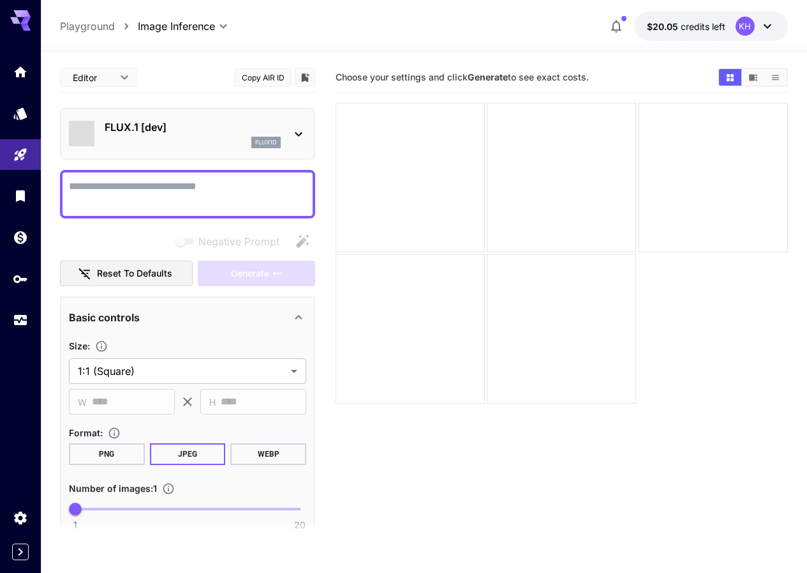
click at [197, 134] on p "FLUX.1 [dev]" at bounding box center [193, 126] width 176 height 15
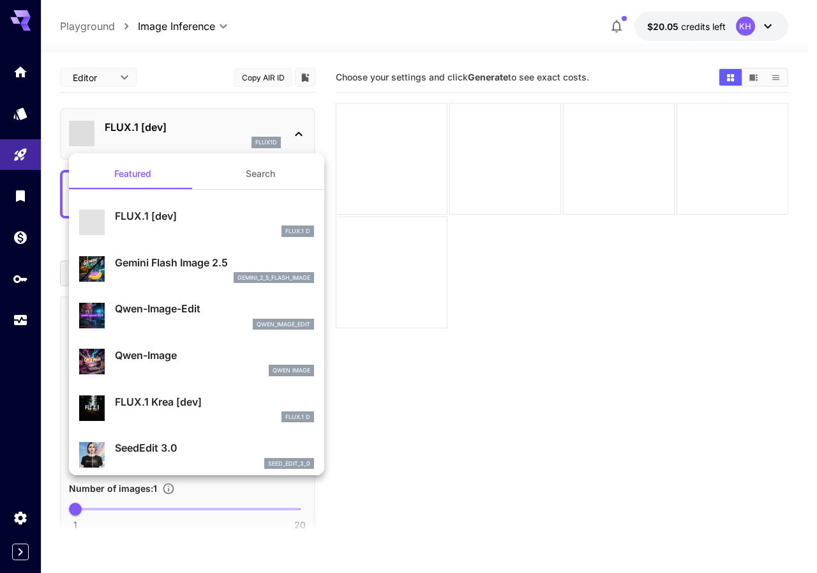
click at [197, 134] on div at bounding box center [408, 286] width 817 height 573
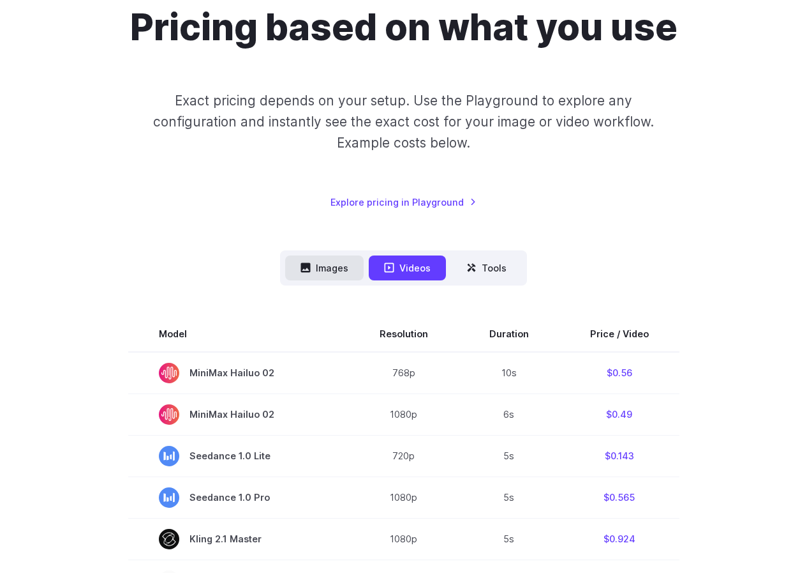
click at [335, 256] on button "Images" at bounding box center [324, 267] width 79 height 25
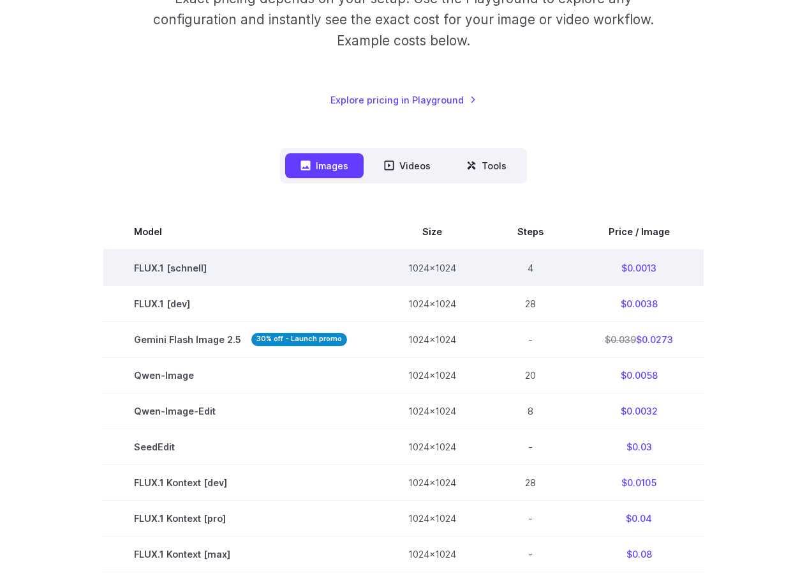
scroll to position [255, 0]
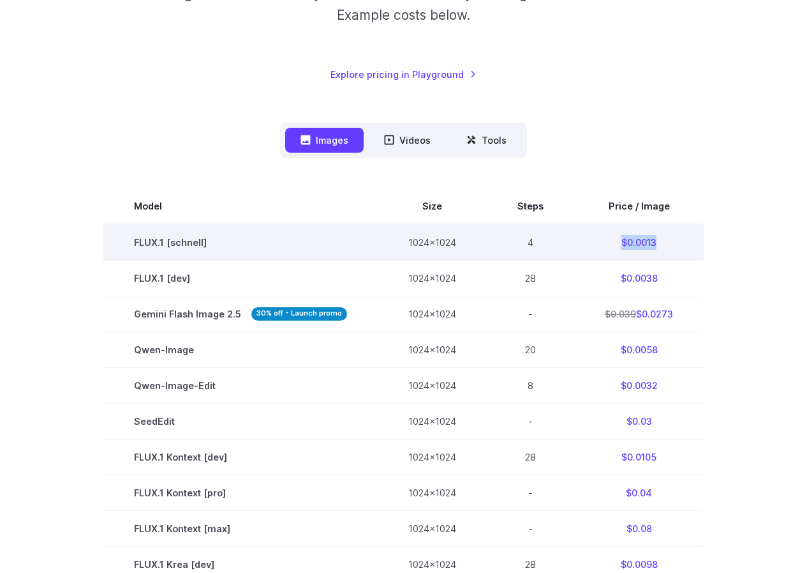
drag, startPoint x: 674, startPoint y: 241, endPoint x: 606, endPoint y: 240, distance: 67.7
click at [606, 240] on td "$0.0013" at bounding box center [639, 242] width 130 height 36
copy td "$0.0013"
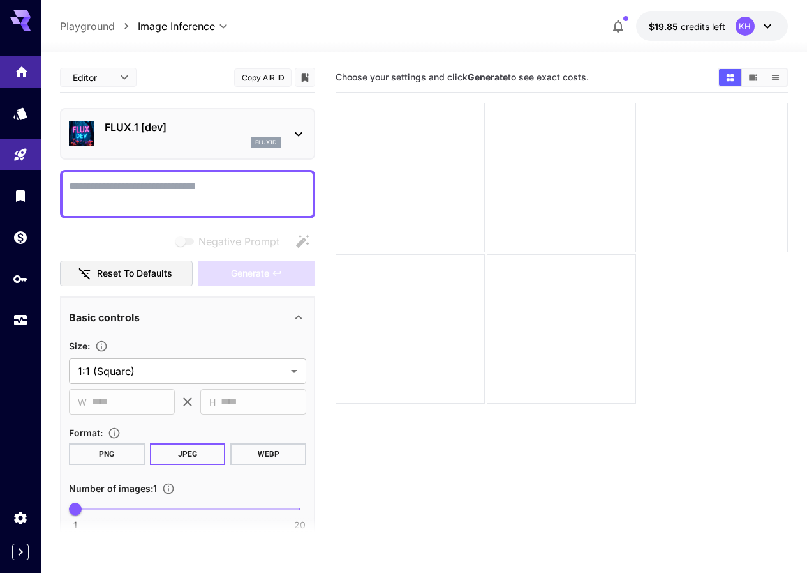
click at [5, 71] on link at bounding box center [20, 71] width 41 height 31
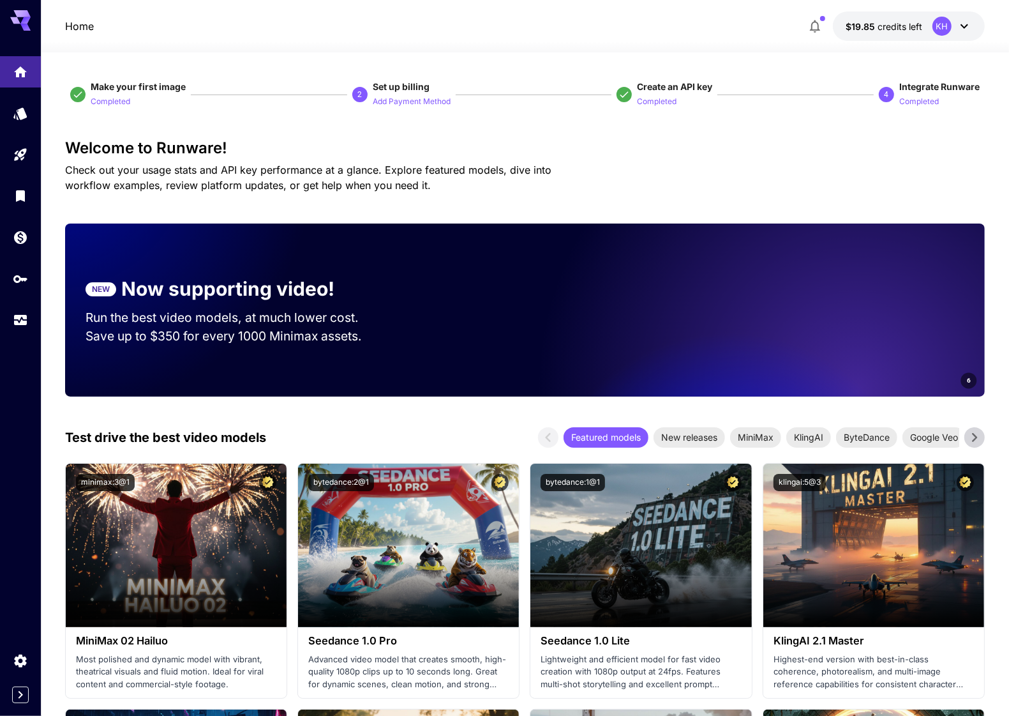
drag, startPoint x: 777, startPoint y: 0, endPoint x: 536, endPoint y: 16, distance: 241.2
click at [536, 16] on div "Home $19.85 credits left KH" at bounding box center [525, 25] width 920 height 29
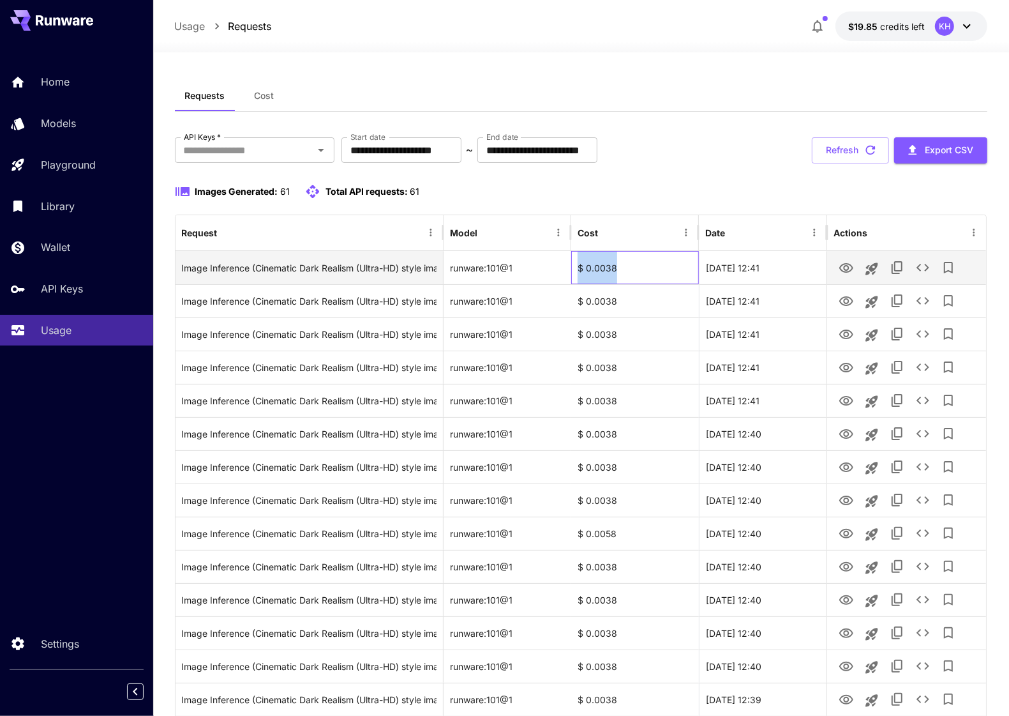
drag, startPoint x: 575, startPoint y: 270, endPoint x: 627, endPoint y: 269, distance: 51.7
click at [627, 269] on div "$ 0.0038" at bounding box center [635, 267] width 128 height 33
copy div "$ 0.0038"
click at [853, 267] on icon "View Image" at bounding box center [846, 268] width 14 height 10
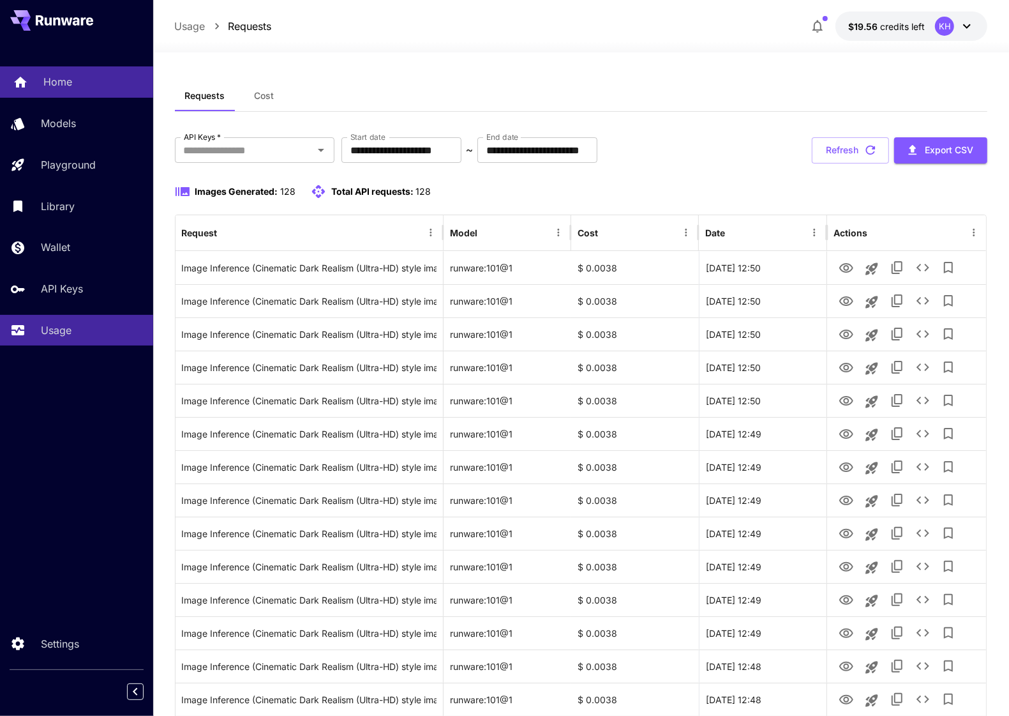
click at [59, 69] on link "Home" at bounding box center [76, 81] width 153 height 31
